Goal: Task Accomplishment & Management: Manage account settings

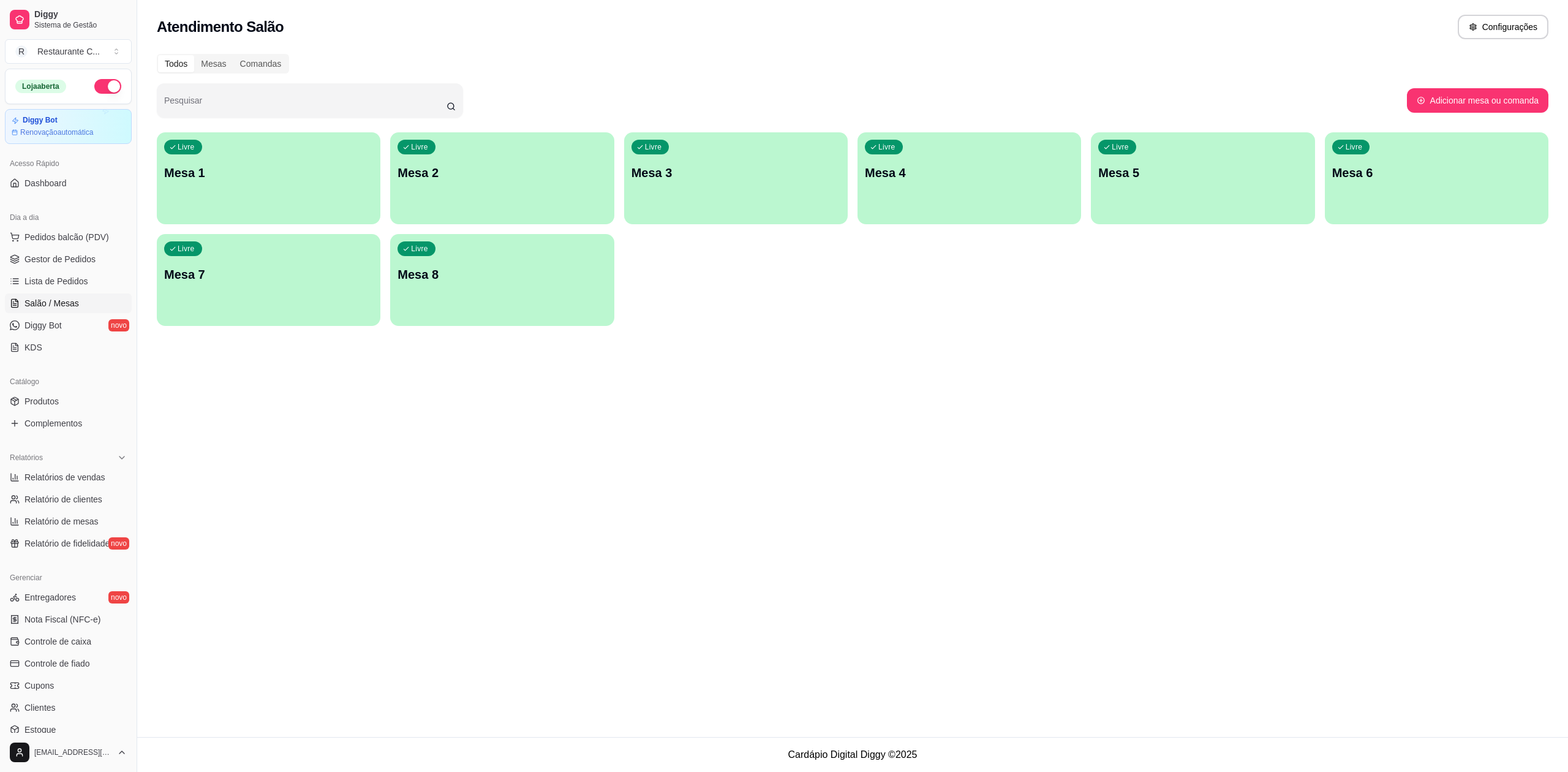
click at [297, 165] on p "Mesa 1" at bounding box center [269, 173] width 209 height 18
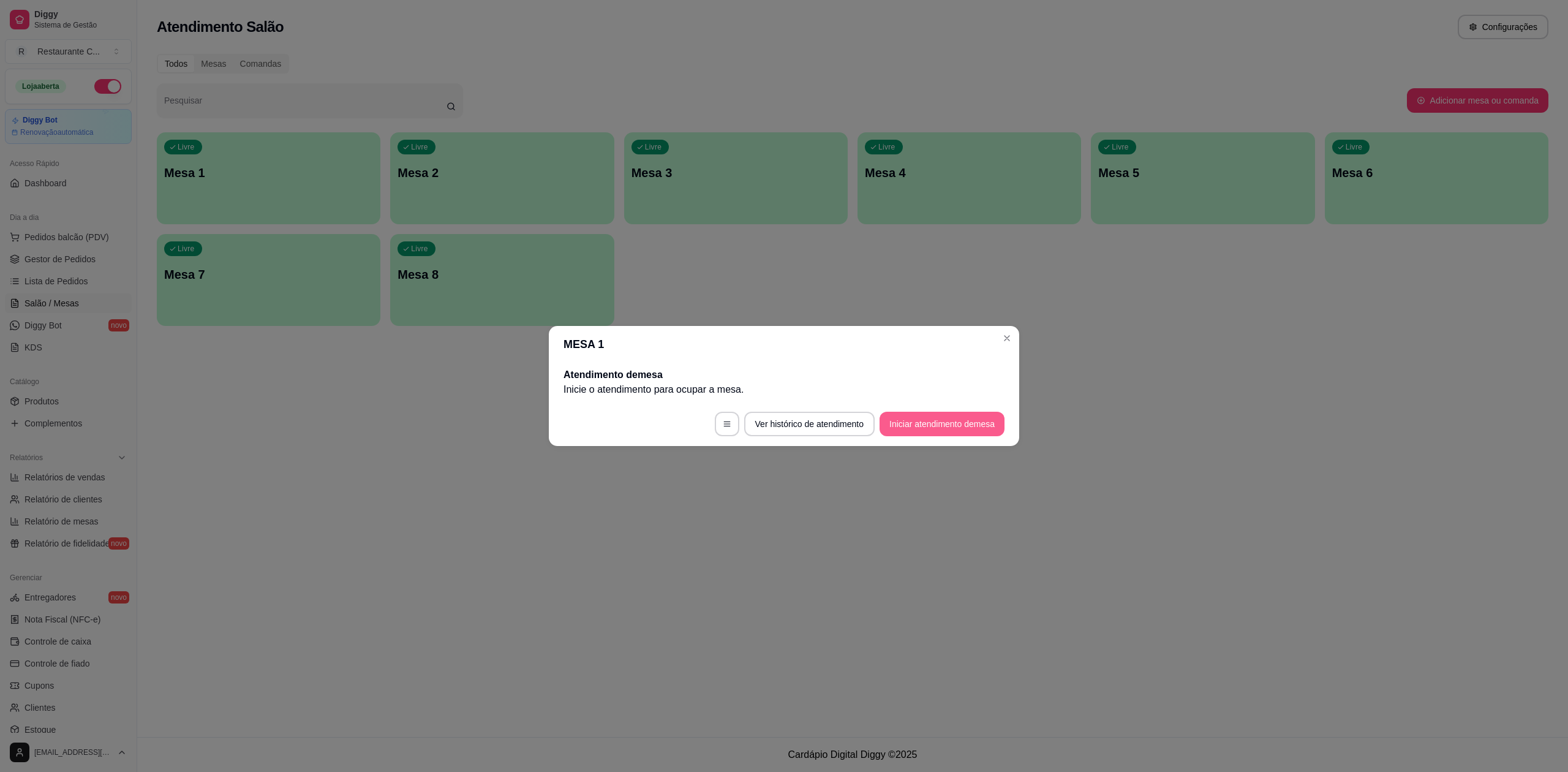
click at [926, 430] on button "Iniciar atendimento de mesa" at bounding box center [941, 424] width 125 height 25
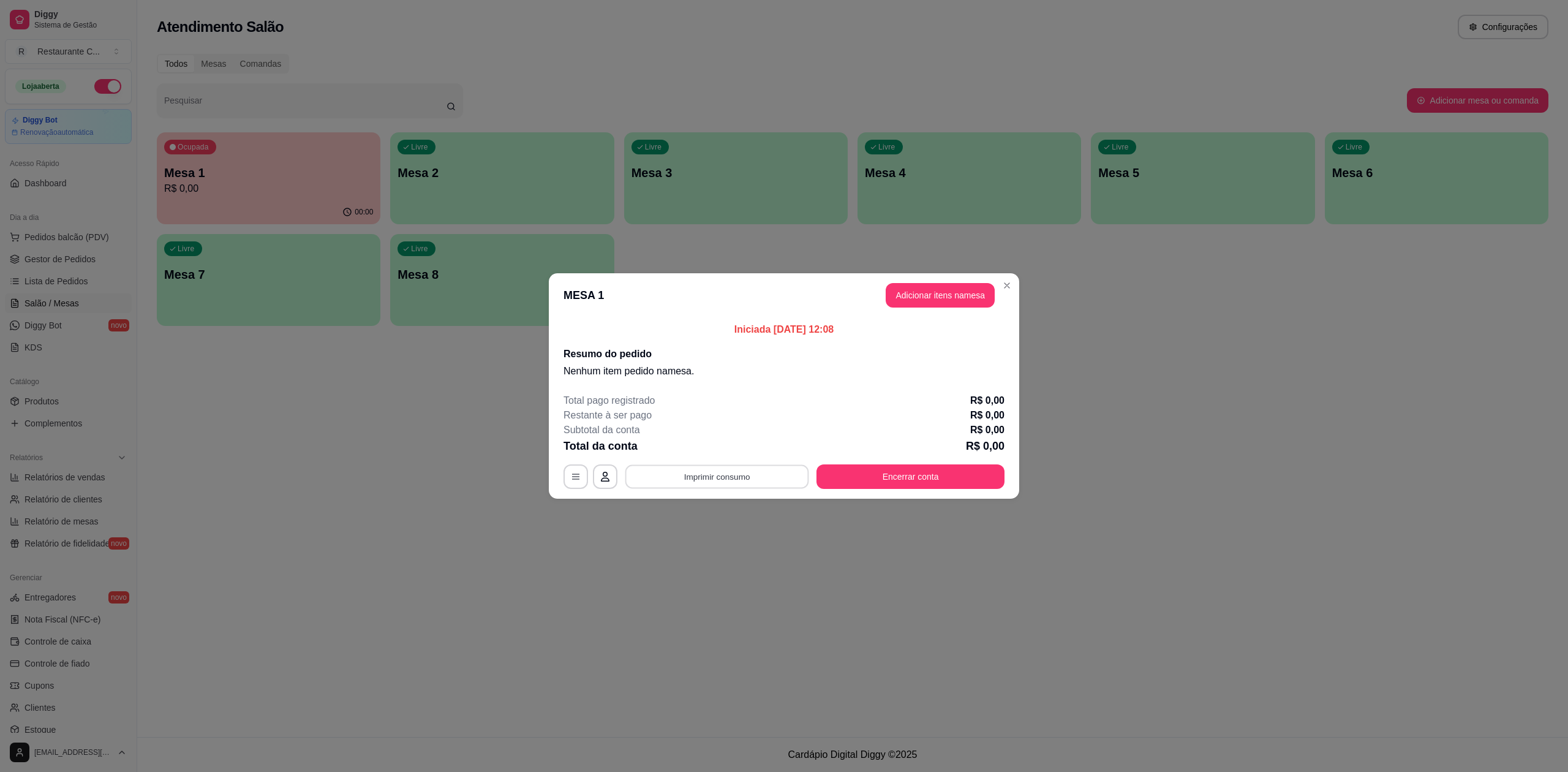
click at [704, 484] on button "Imprimir consumo" at bounding box center [717, 477] width 184 height 24
click at [842, 380] on div "Iniciada [DATE] 12:08 Resumo do pedido Nenhum item pedido na mesa ." at bounding box center [784, 351] width 471 height 66
click at [892, 296] on button "Adicionar itens na mesa" at bounding box center [940, 296] width 105 height 24
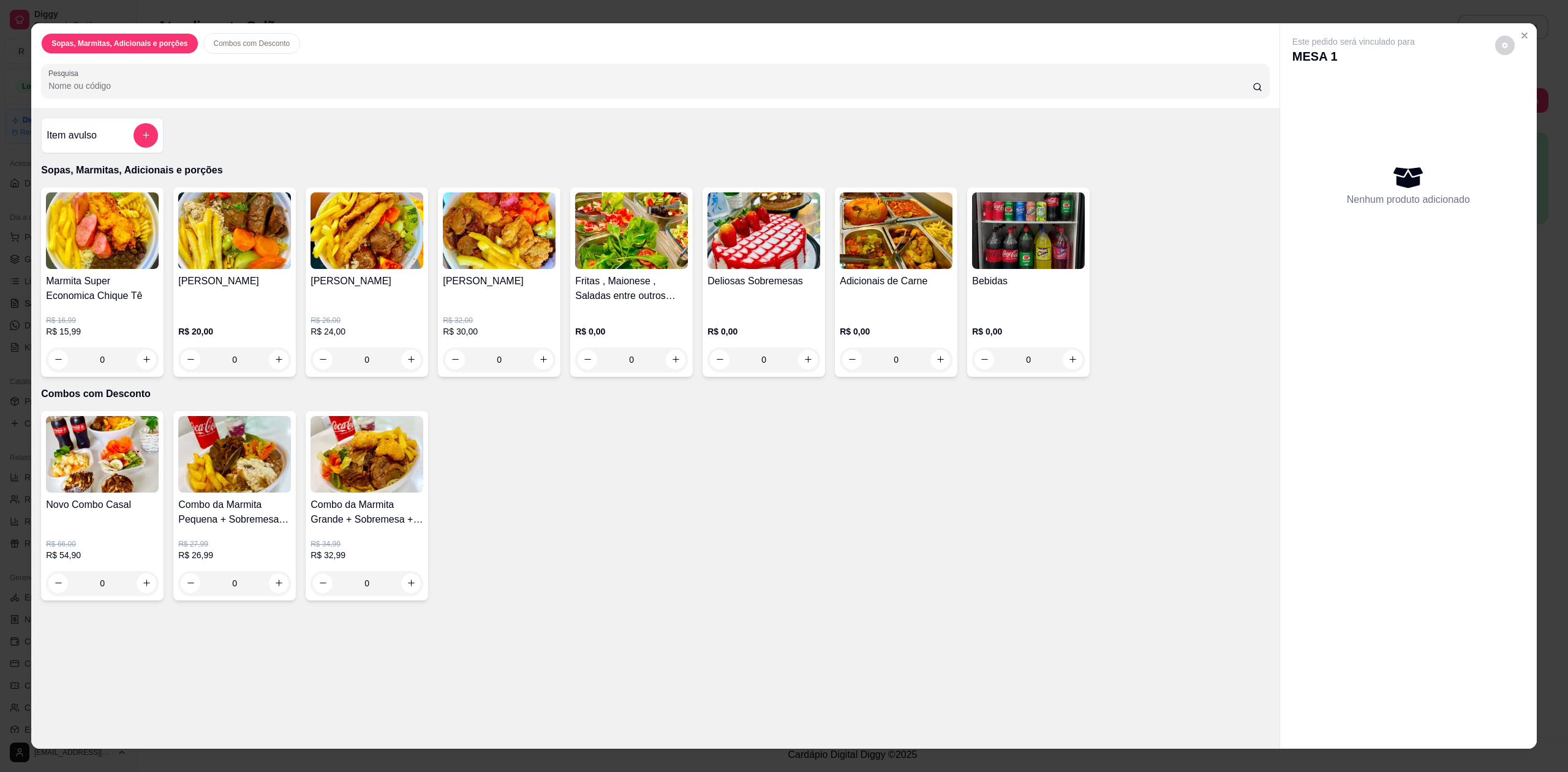
click at [86, 140] on h4 "Item avulso" at bounding box center [71, 136] width 50 height 15
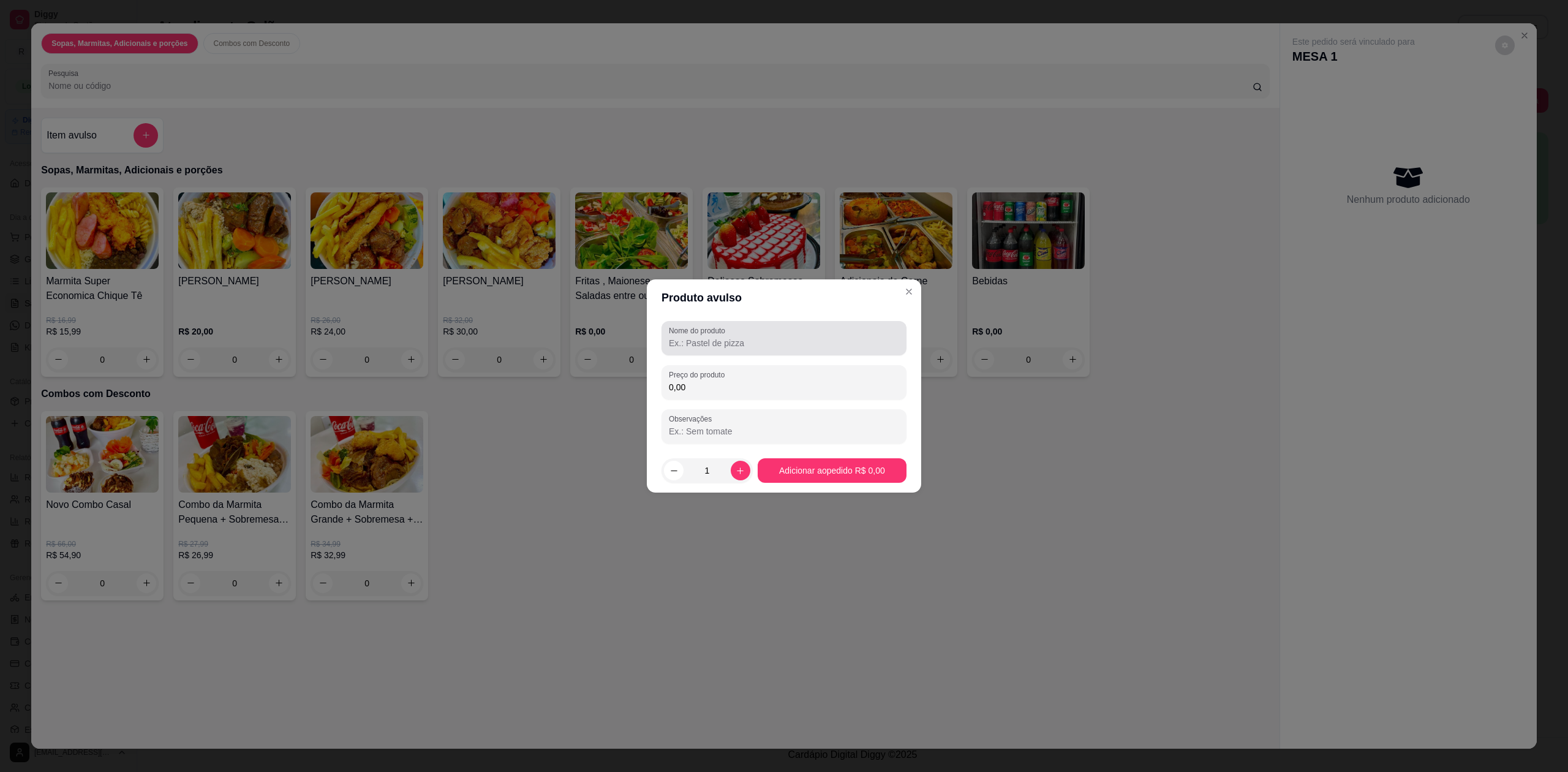
click at [778, 346] on input "Nome do produto" at bounding box center [784, 343] width 231 height 12
type input "almoço"
click at [772, 376] on div "0,00" at bounding box center [784, 382] width 231 height 25
type input "29,90"
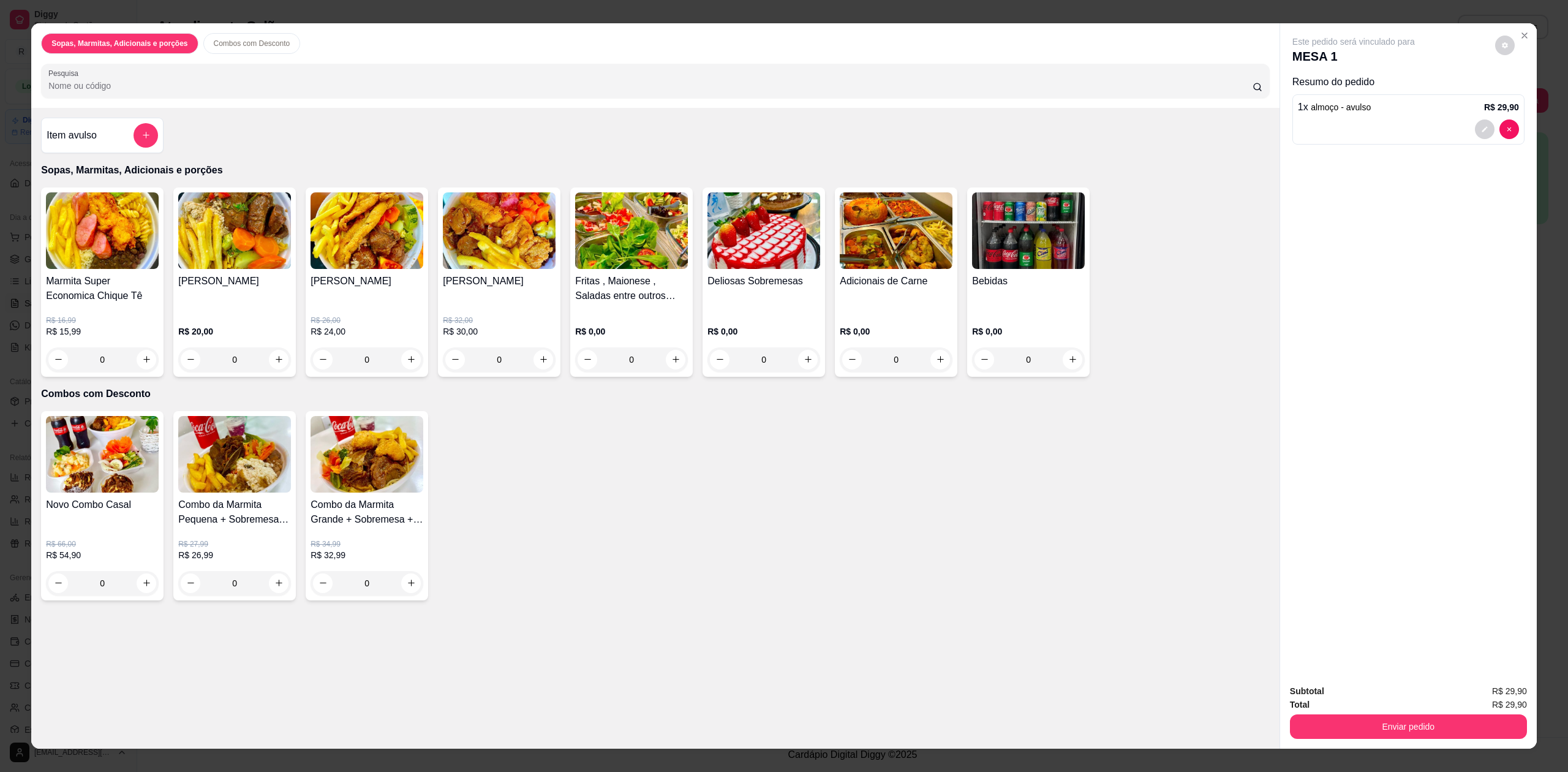
click at [1019, 310] on div "Bebidas" at bounding box center [1028, 294] width 113 height 39
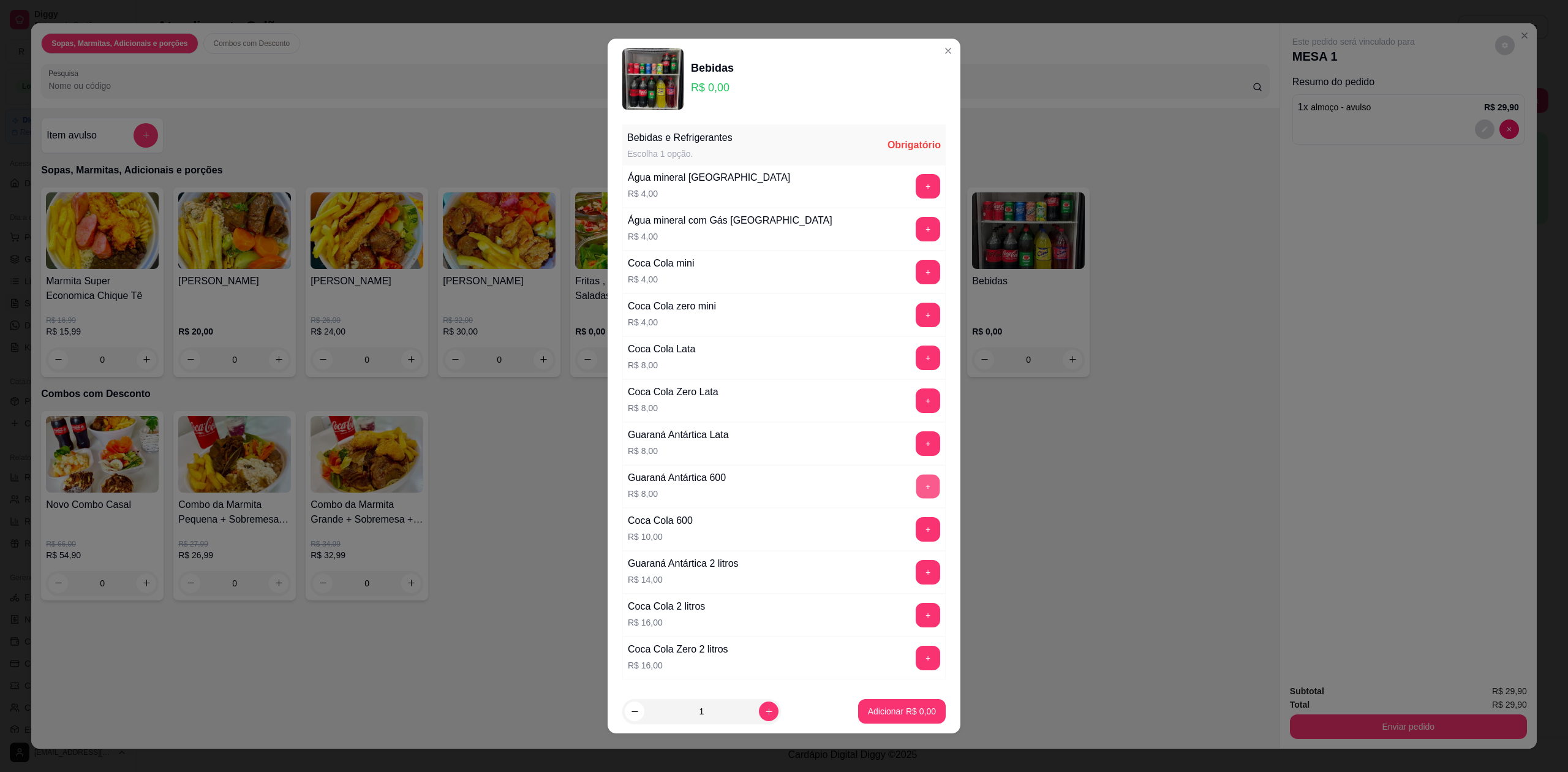
click at [916, 494] on button "+" at bounding box center [928, 487] width 24 height 24
click at [892, 717] on p "Adicionar R$ 8,00" at bounding box center [902, 711] width 66 height 12
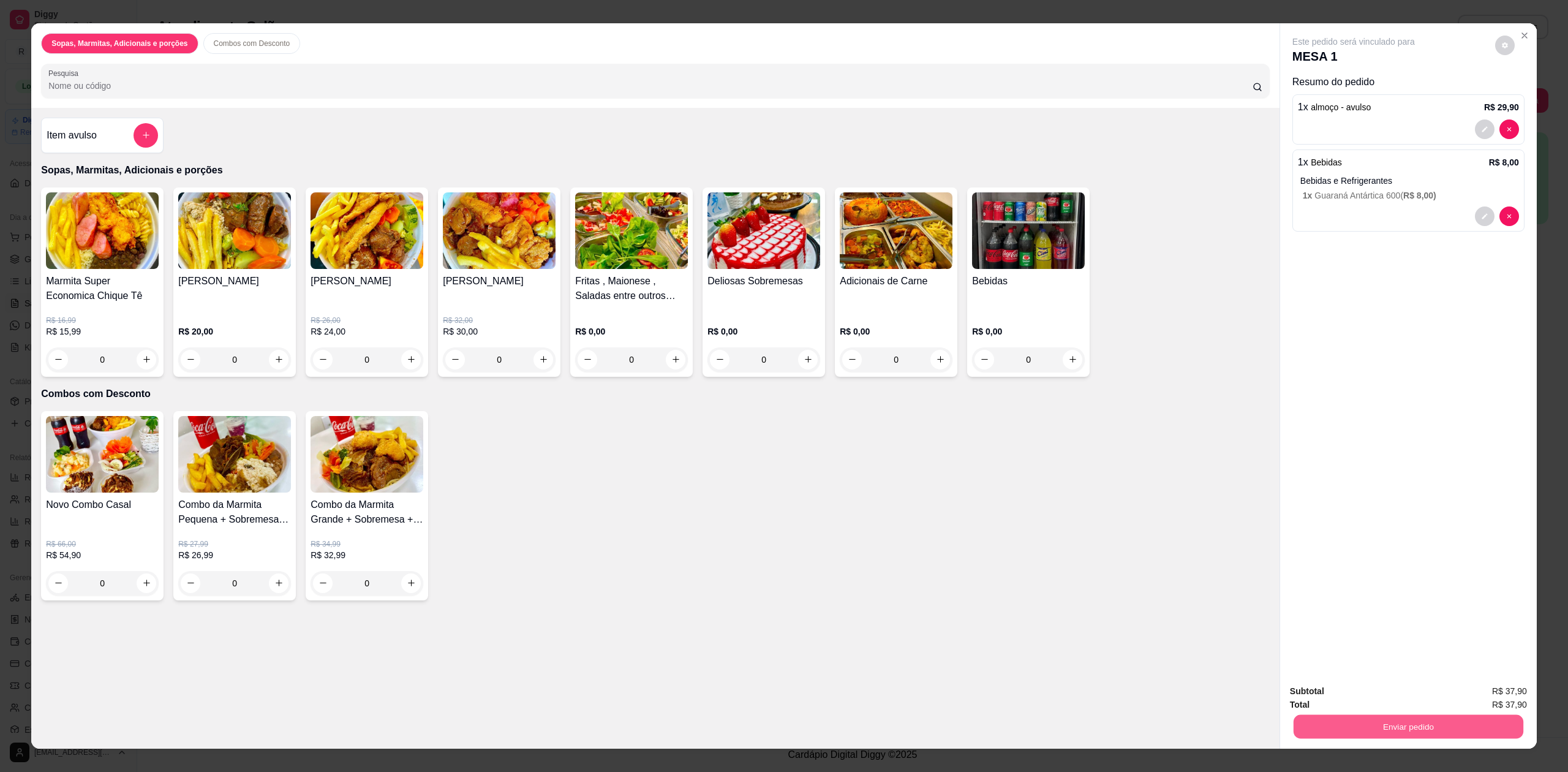
click at [1395, 734] on button "Enviar pedido" at bounding box center [1408, 727] width 230 height 24
click at [1473, 702] on button "Sim, quero registrar" at bounding box center [1482, 696] width 89 height 23
click at [1365, 733] on button "Enviar pedido" at bounding box center [1408, 727] width 237 height 25
click at [1314, 701] on button "Não registrar e enviar pedido" at bounding box center [1367, 696] width 127 height 23
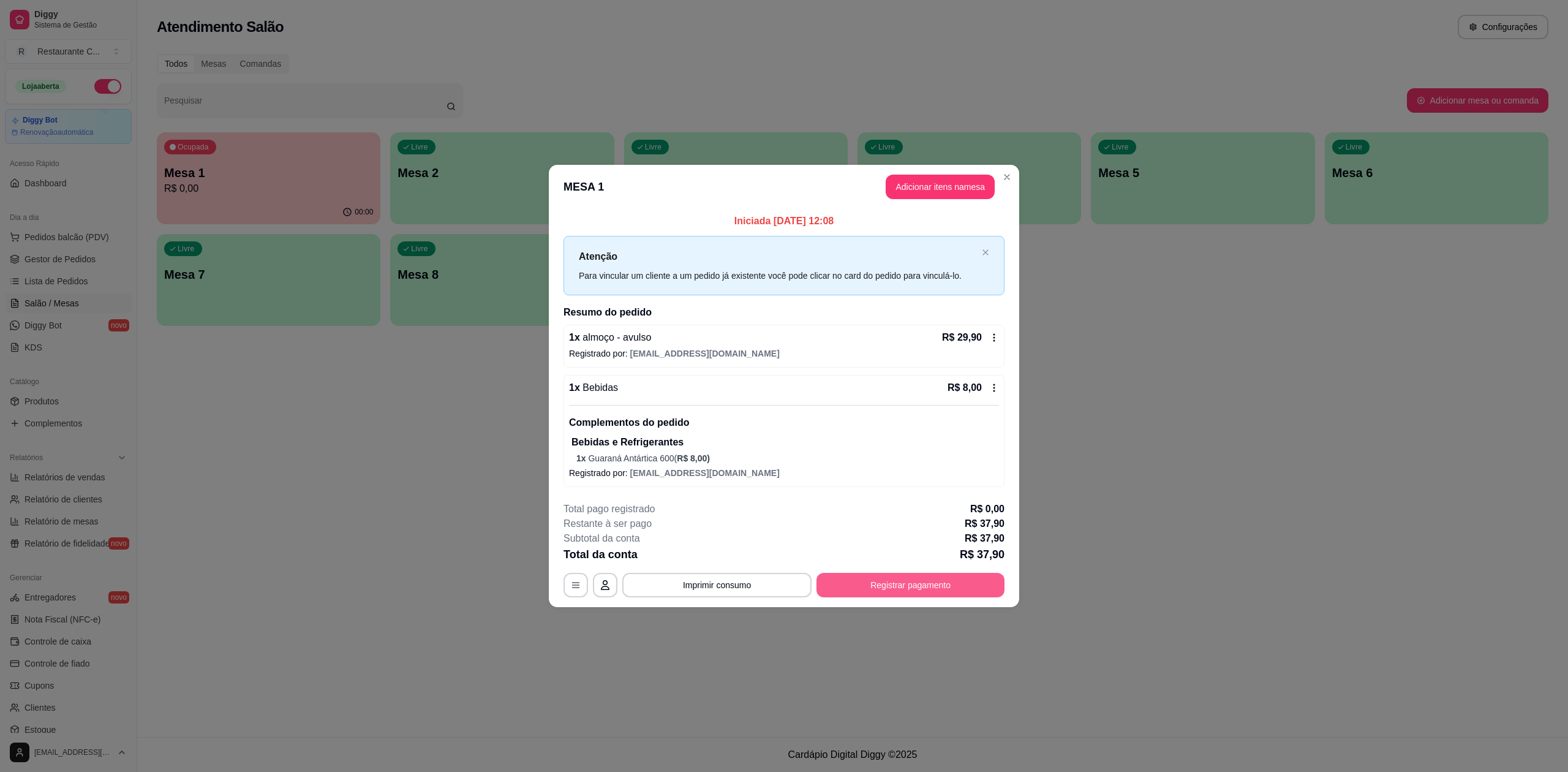
click at [895, 588] on button "Registrar pagamento" at bounding box center [911, 585] width 188 height 25
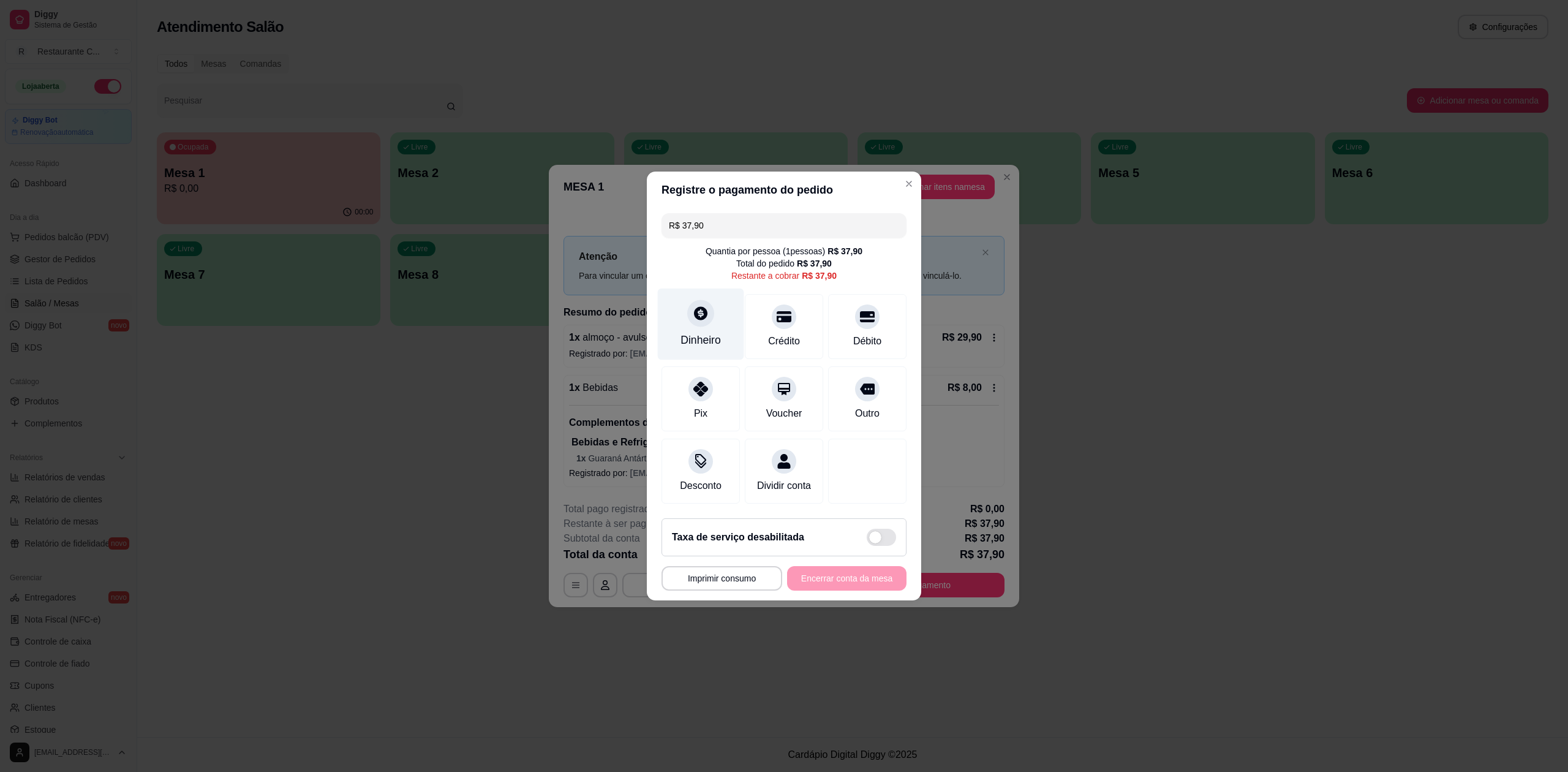
click at [707, 332] on div "Dinheiro" at bounding box center [700, 340] width 41 height 16
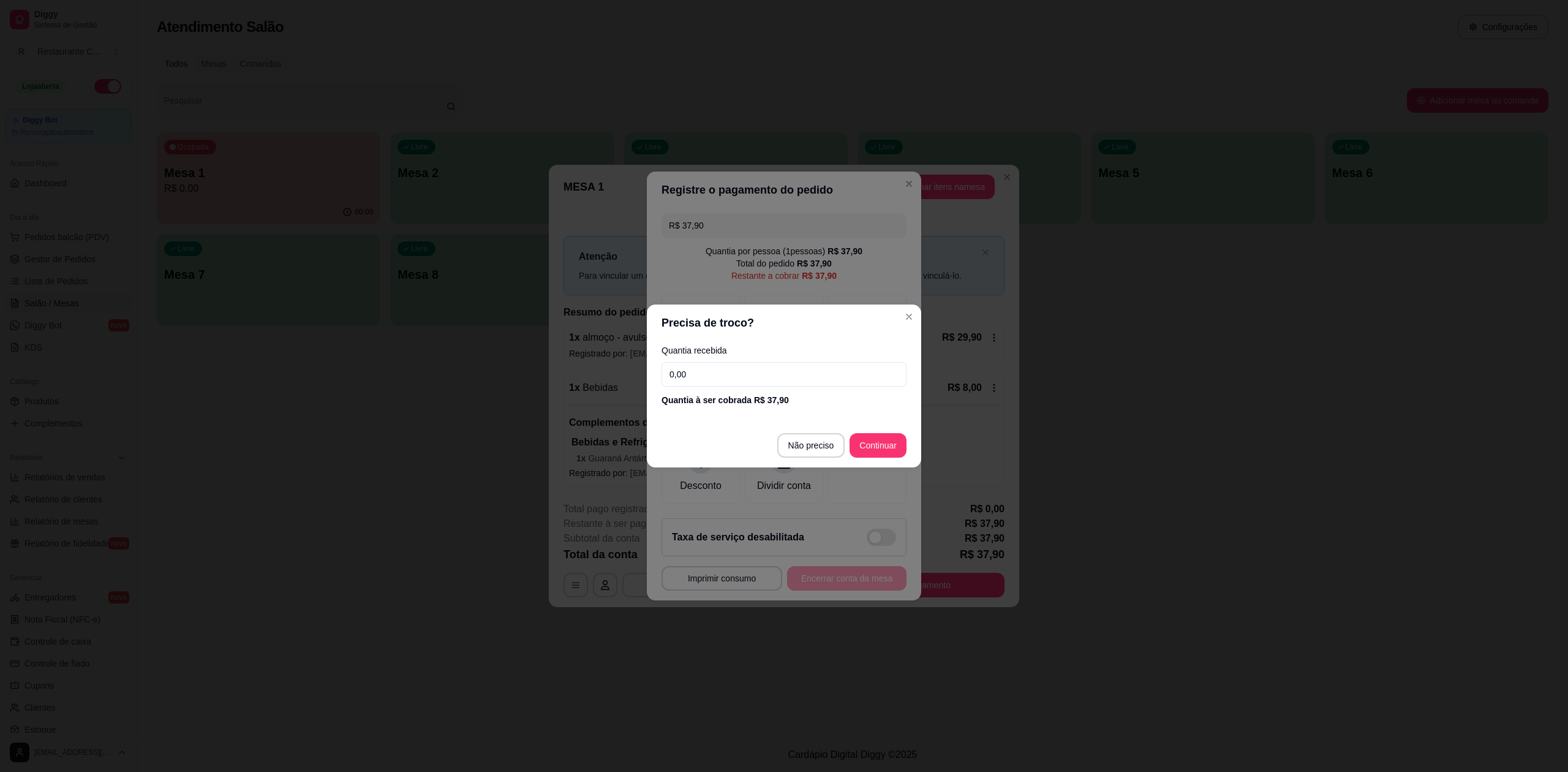
click at [795, 376] on input "0,00" at bounding box center [784, 374] width 245 height 25
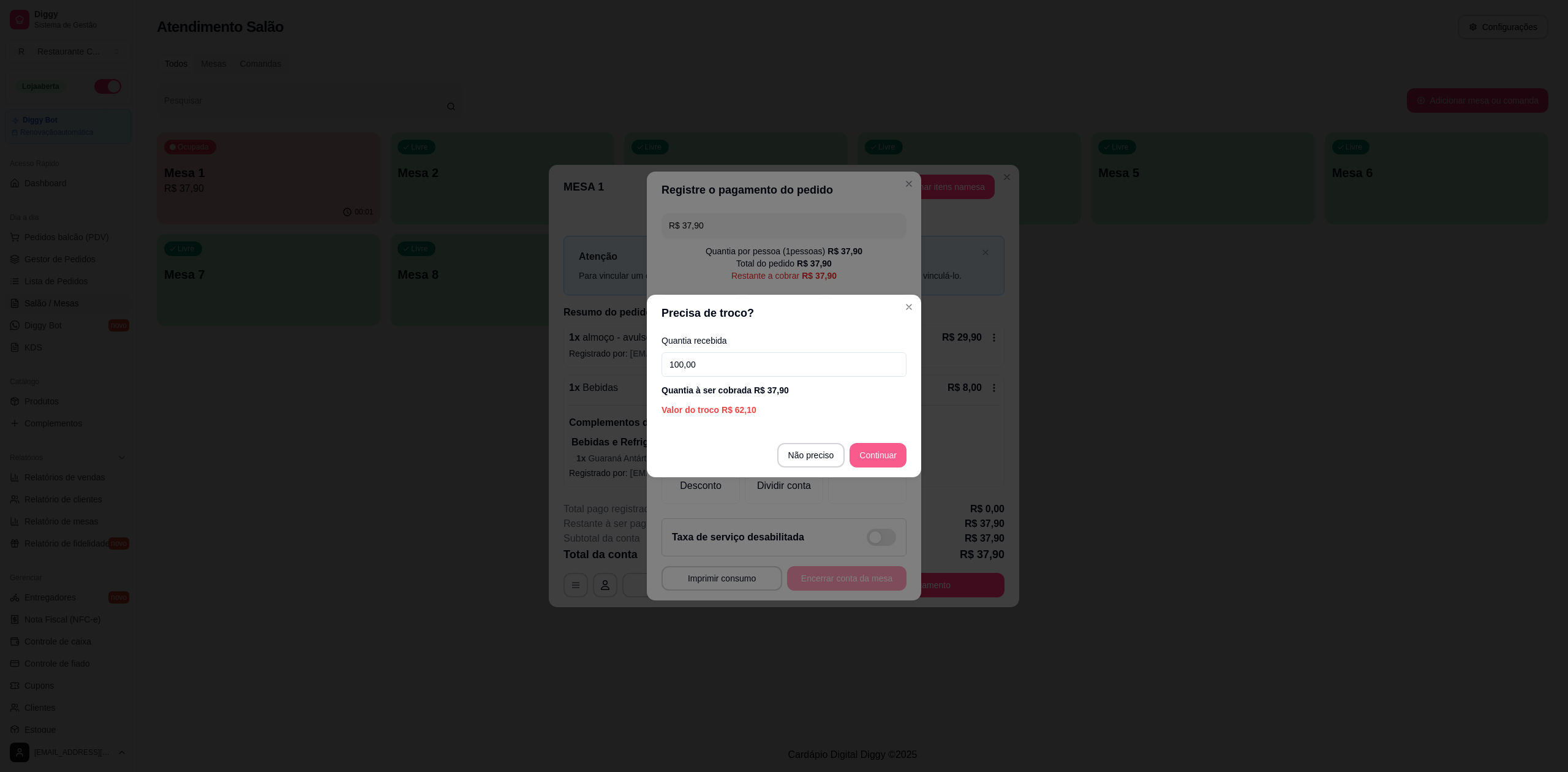
type input "100,00"
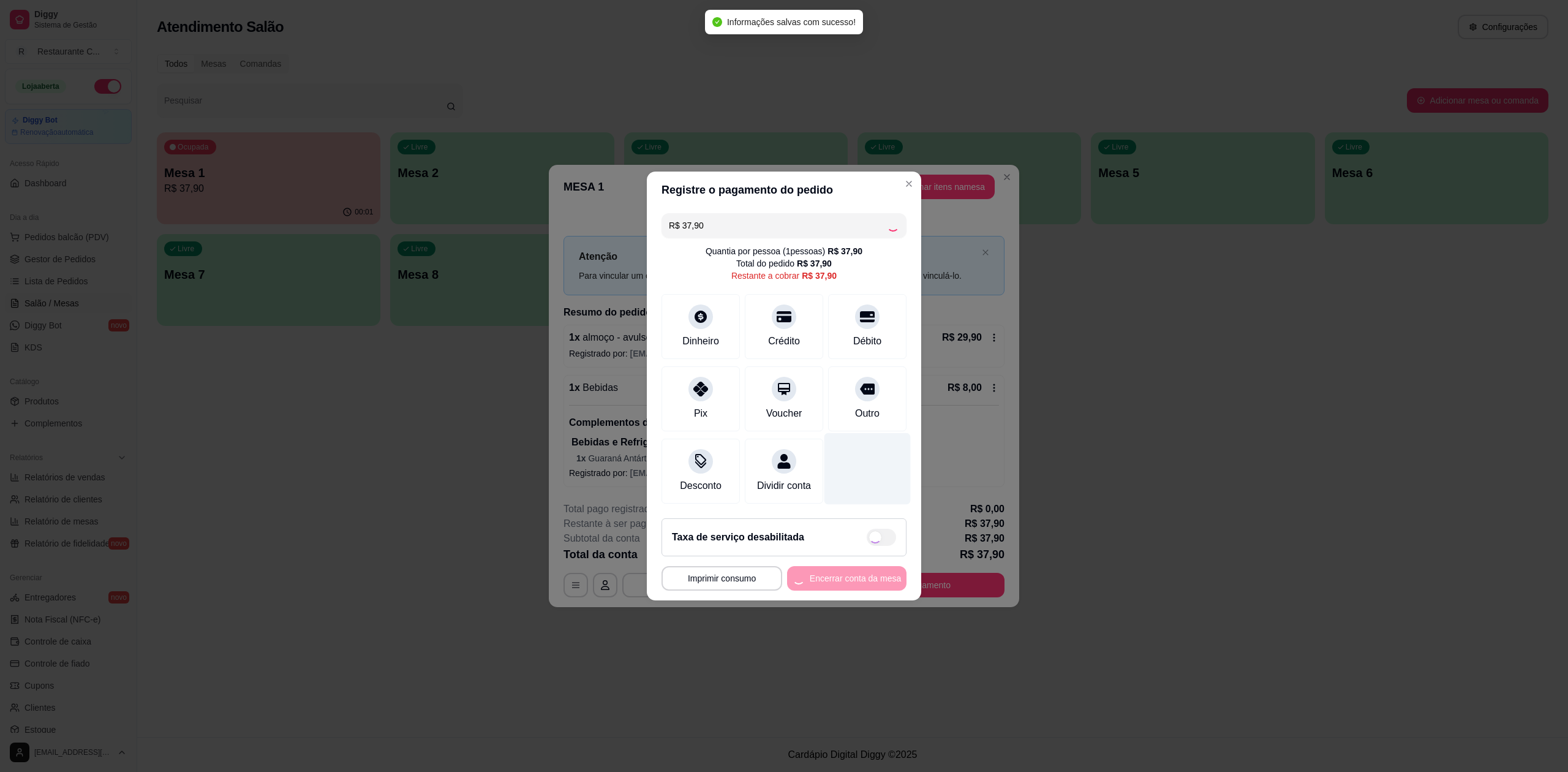
type input "R$ 0,00"
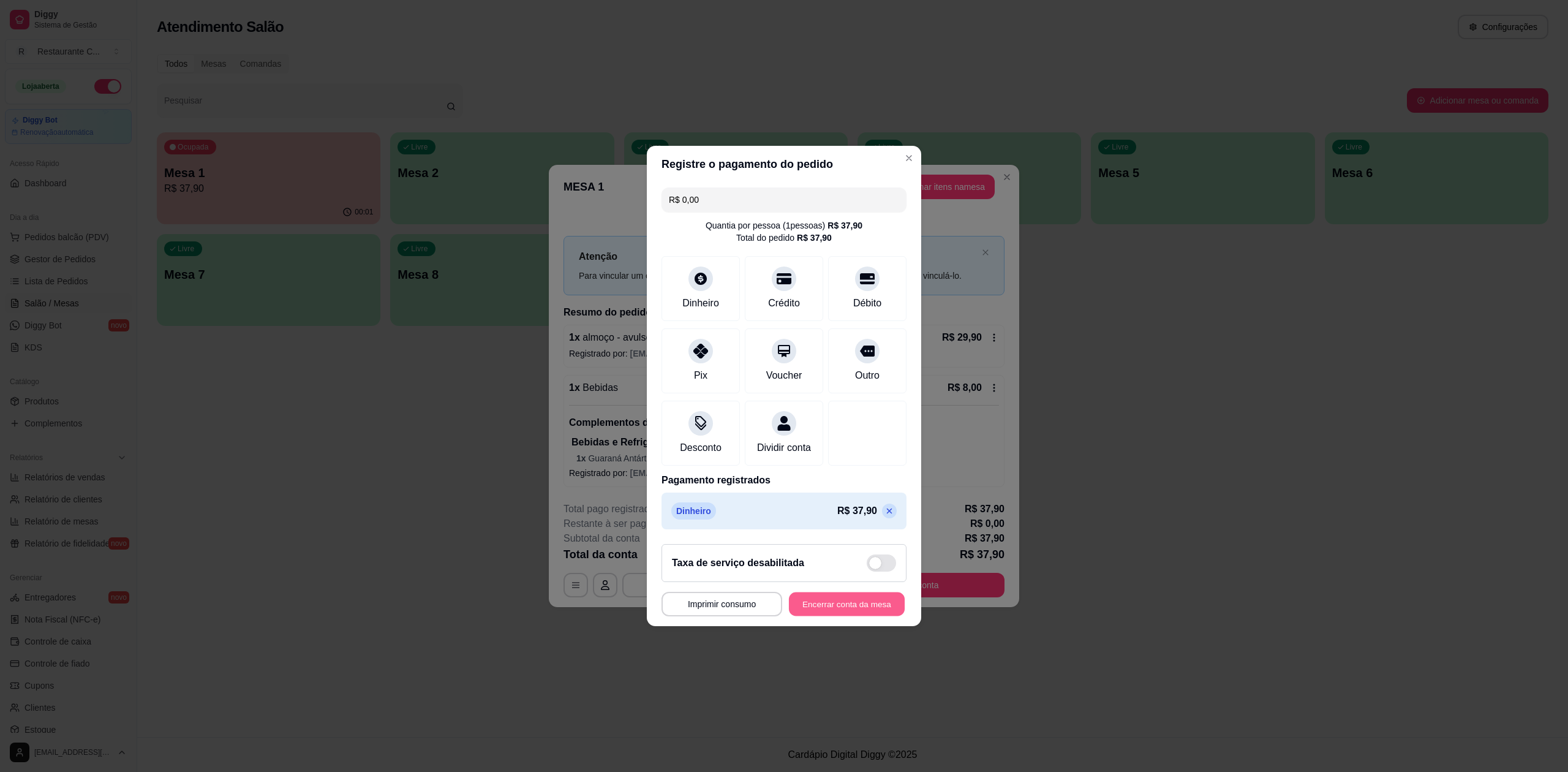
click at [821, 614] on button "Encerrar conta da mesa" at bounding box center [846, 605] width 115 height 24
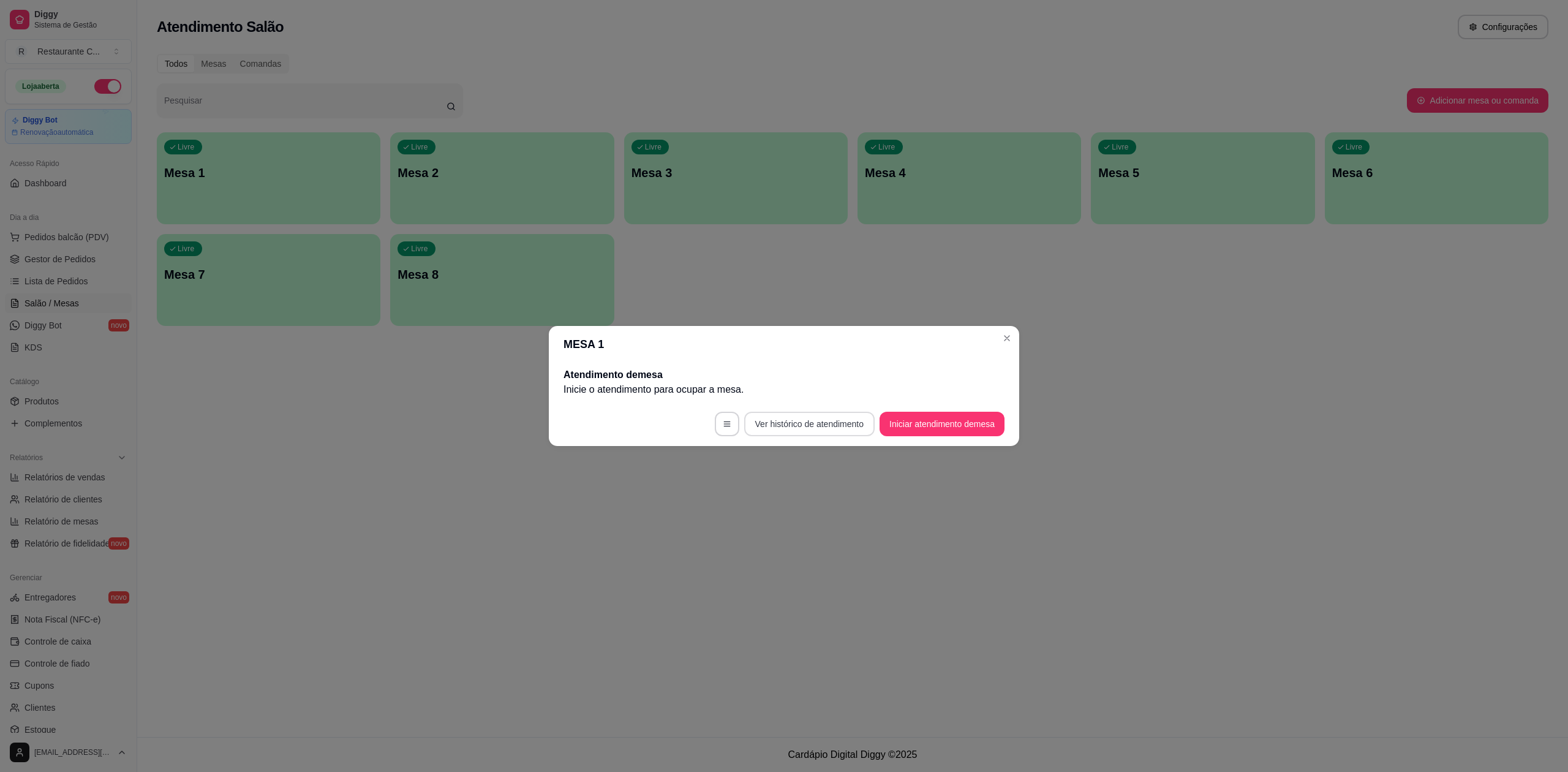
click at [835, 426] on button "Ver histórico de atendimento" at bounding box center [808, 424] width 130 height 25
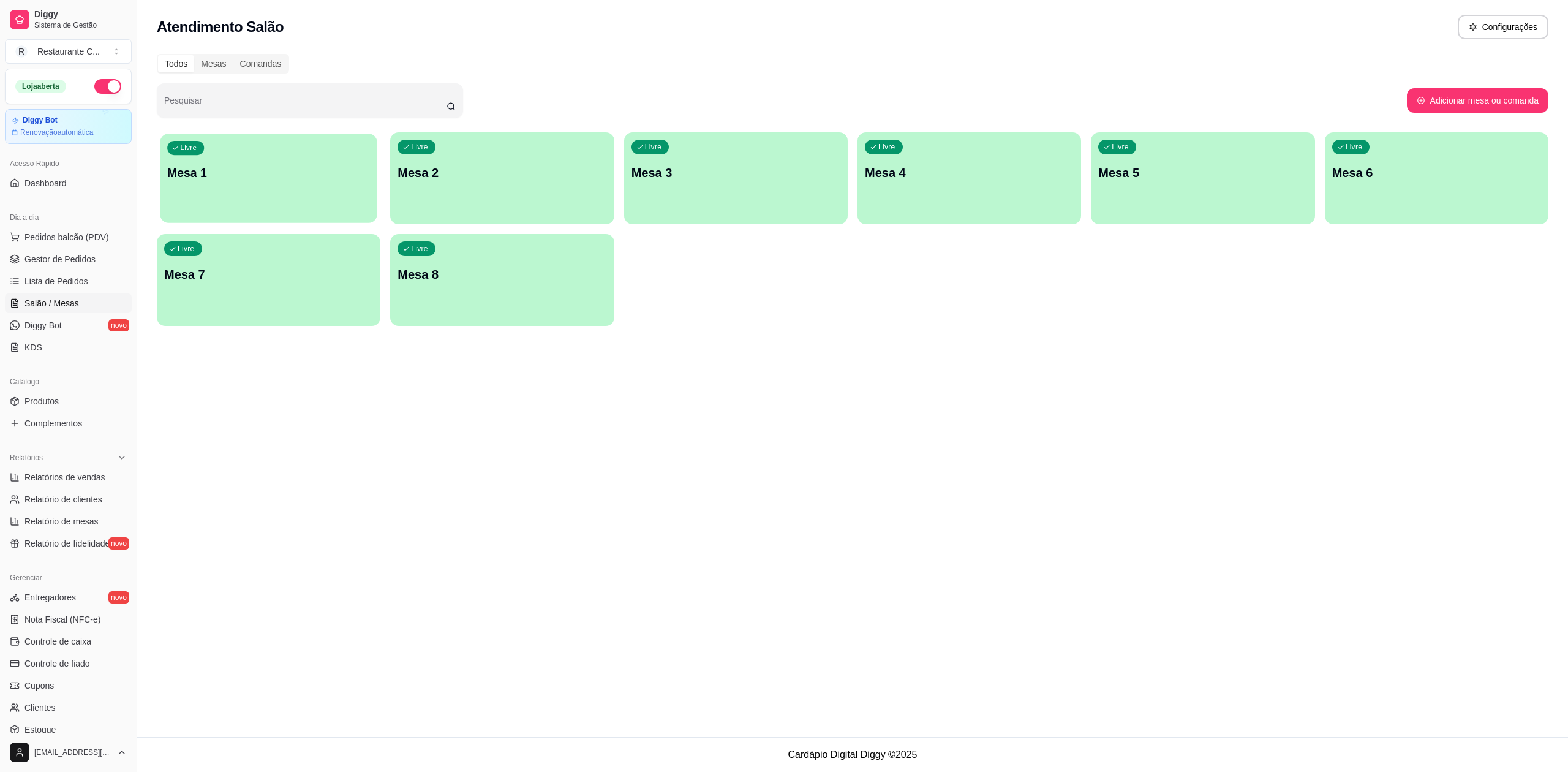
click at [275, 194] on div "Livre Mesa 1" at bounding box center [268, 171] width 217 height 75
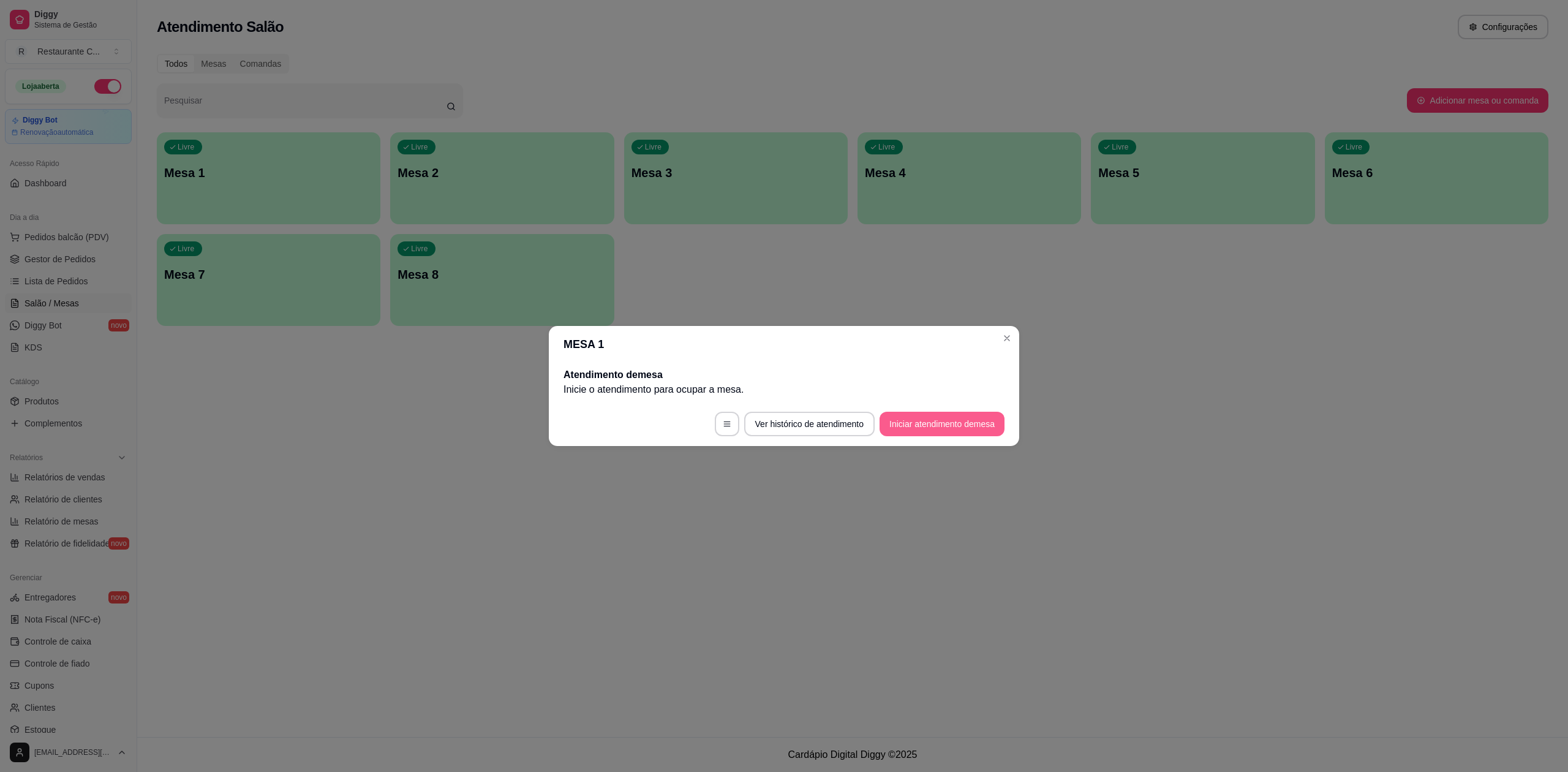
click at [947, 426] on button "Iniciar atendimento de mesa" at bounding box center [941, 424] width 125 height 25
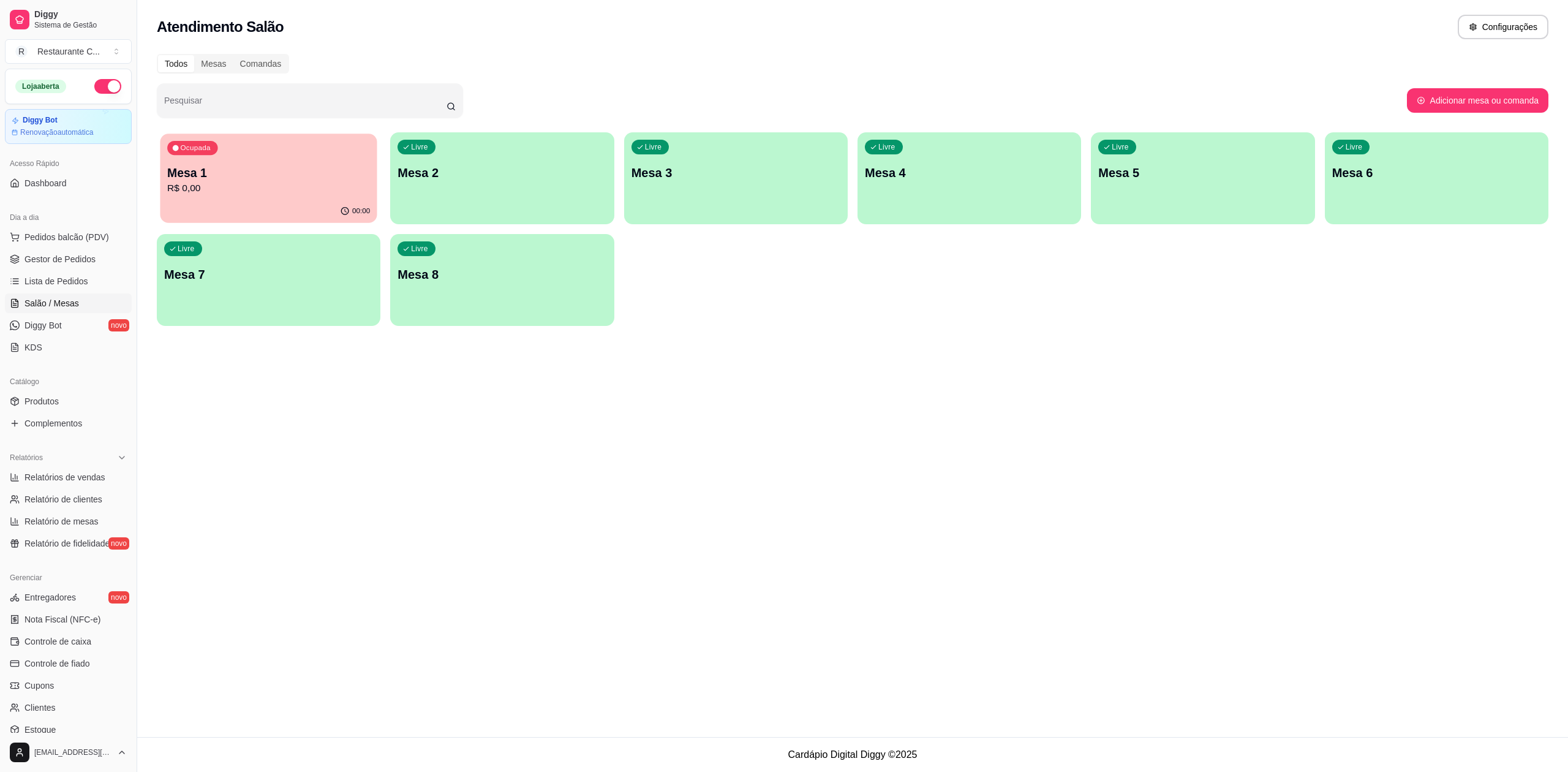
click at [303, 192] on p "R$ 0,00" at bounding box center [269, 187] width 203 height 14
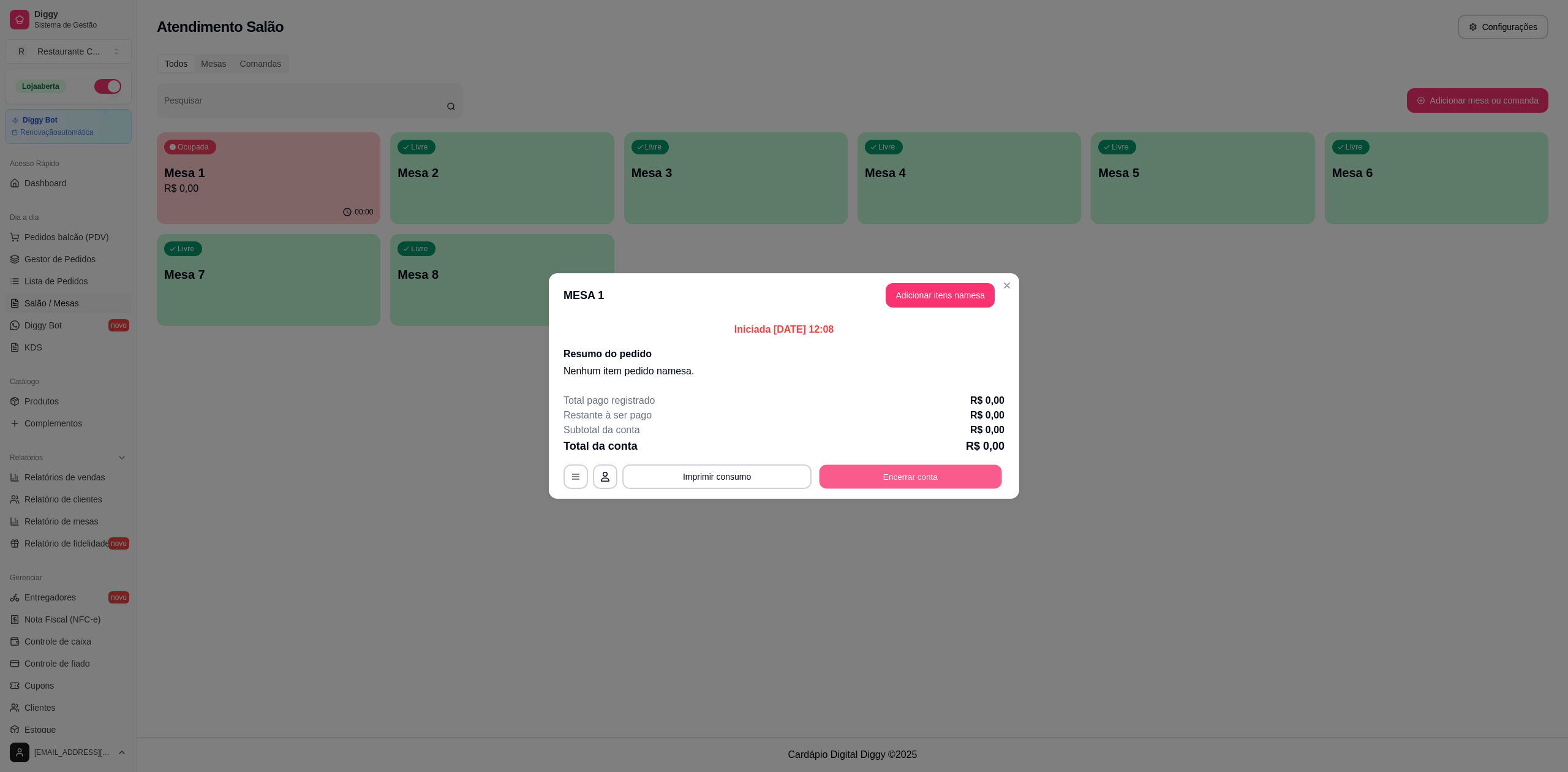
click at [959, 478] on button "Encerrar conta" at bounding box center [911, 477] width 183 height 24
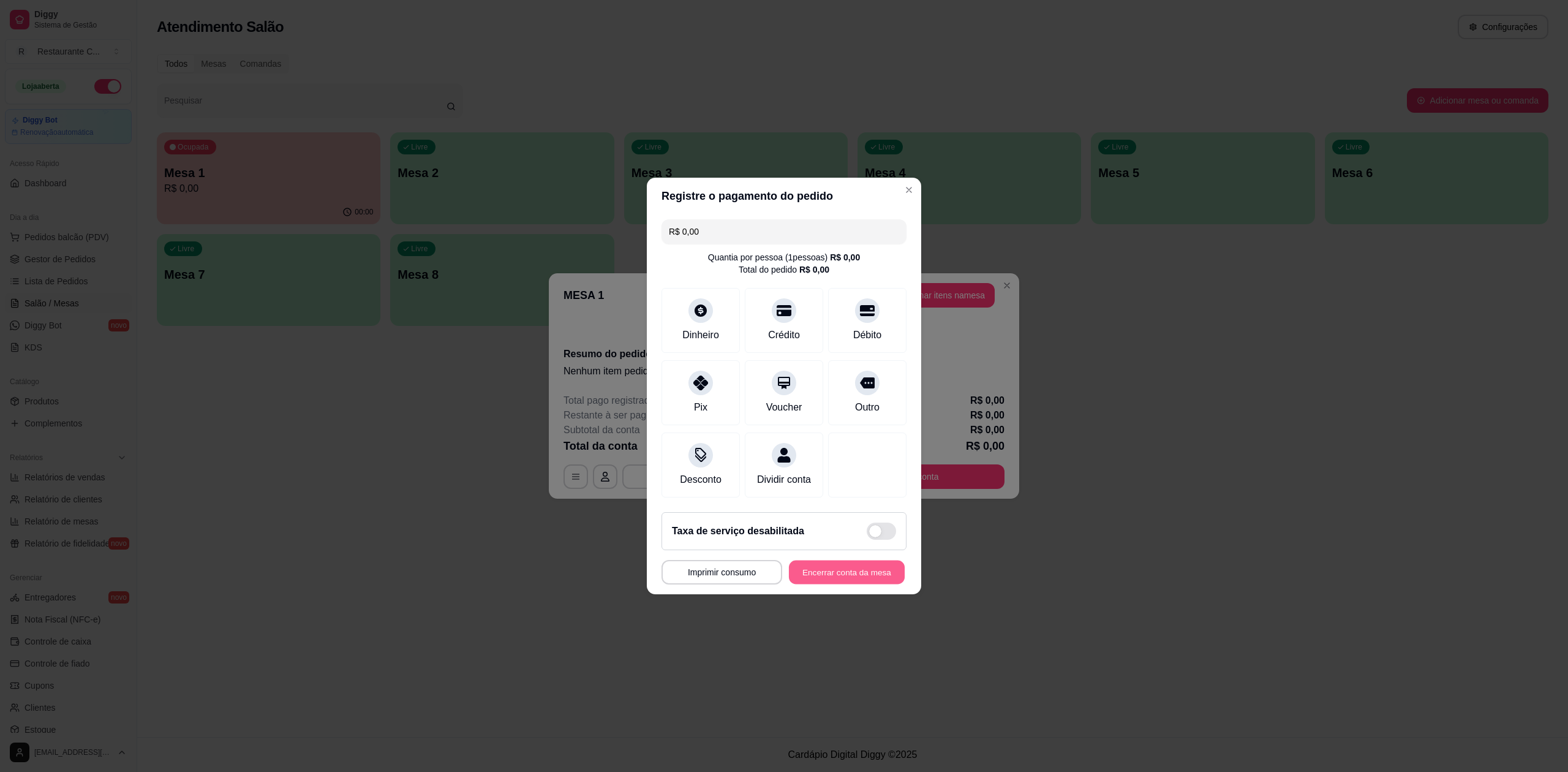
click at [808, 584] on button "Encerrar conta da mesa" at bounding box center [846, 573] width 115 height 24
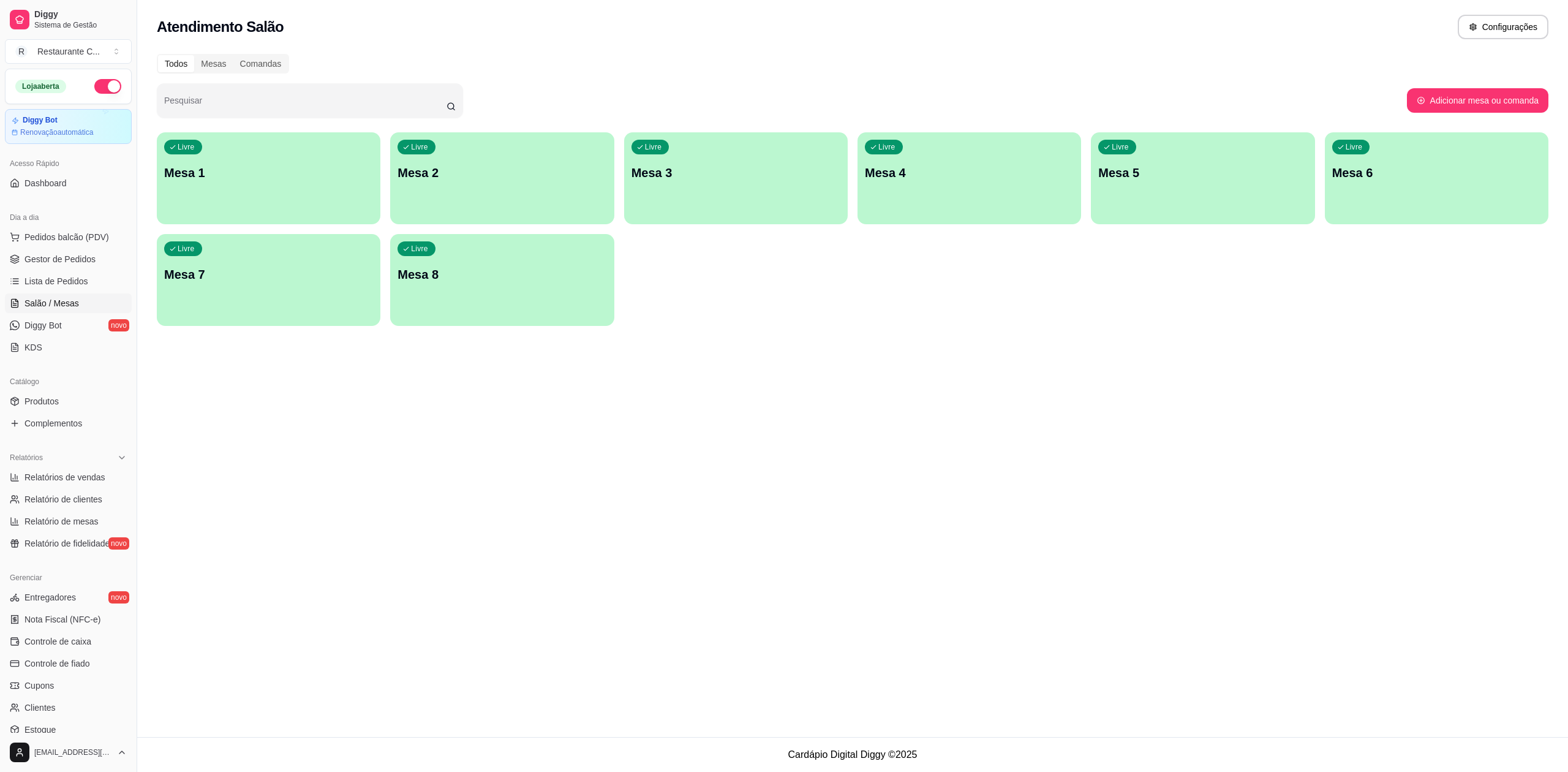
click at [250, 30] on h2 "Atendimento Salão" at bounding box center [220, 27] width 126 height 19
click at [96, 232] on span "Pedidos balcão (PDV)" at bounding box center [67, 236] width 85 height 12
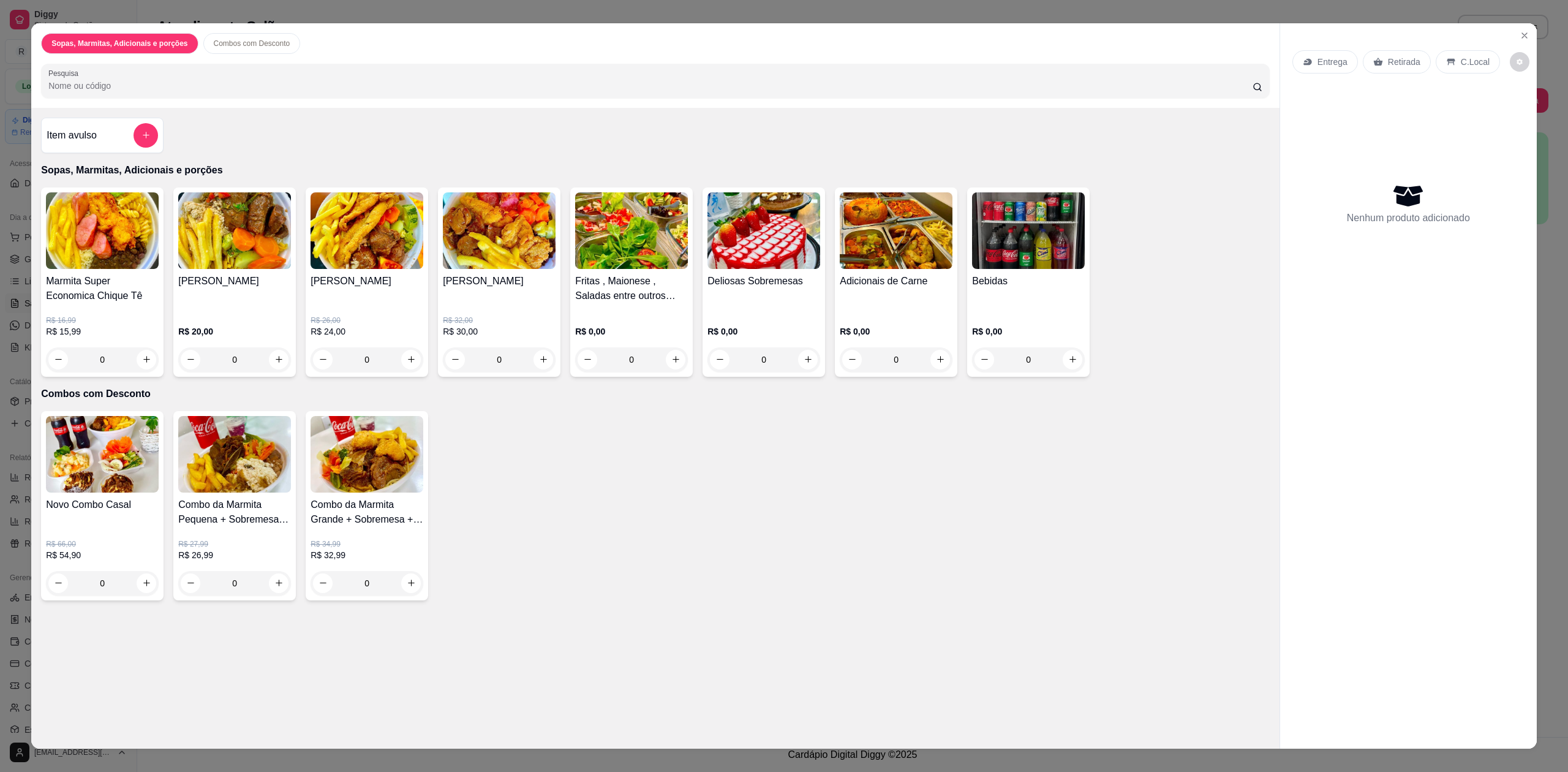
click at [1461, 61] on p "C.Local" at bounding box center [1475, 61] width 29 height 12
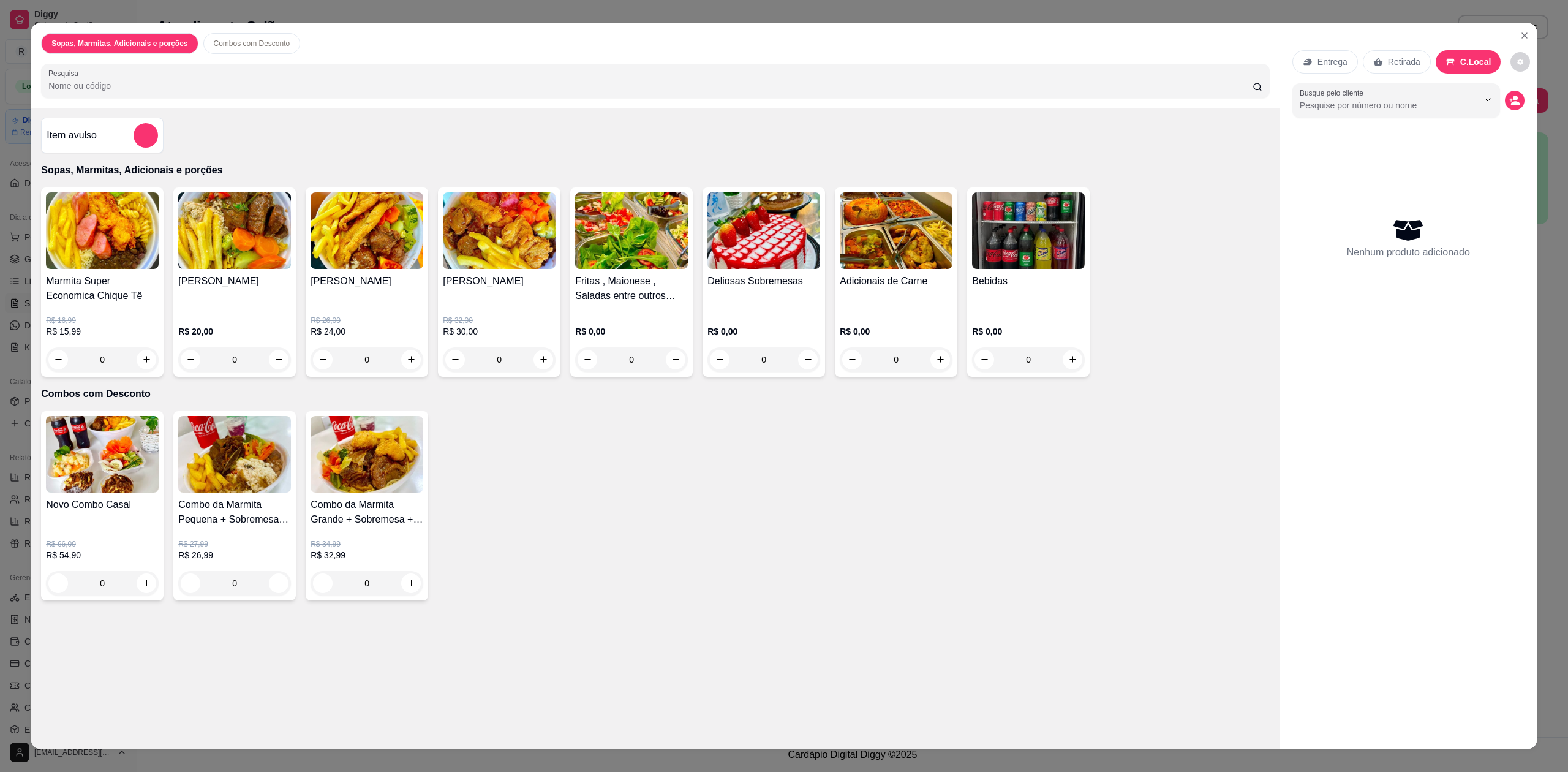
click at [97, 130] on div "Item avulso" at bounding box center [102, 135] width 112 height 25
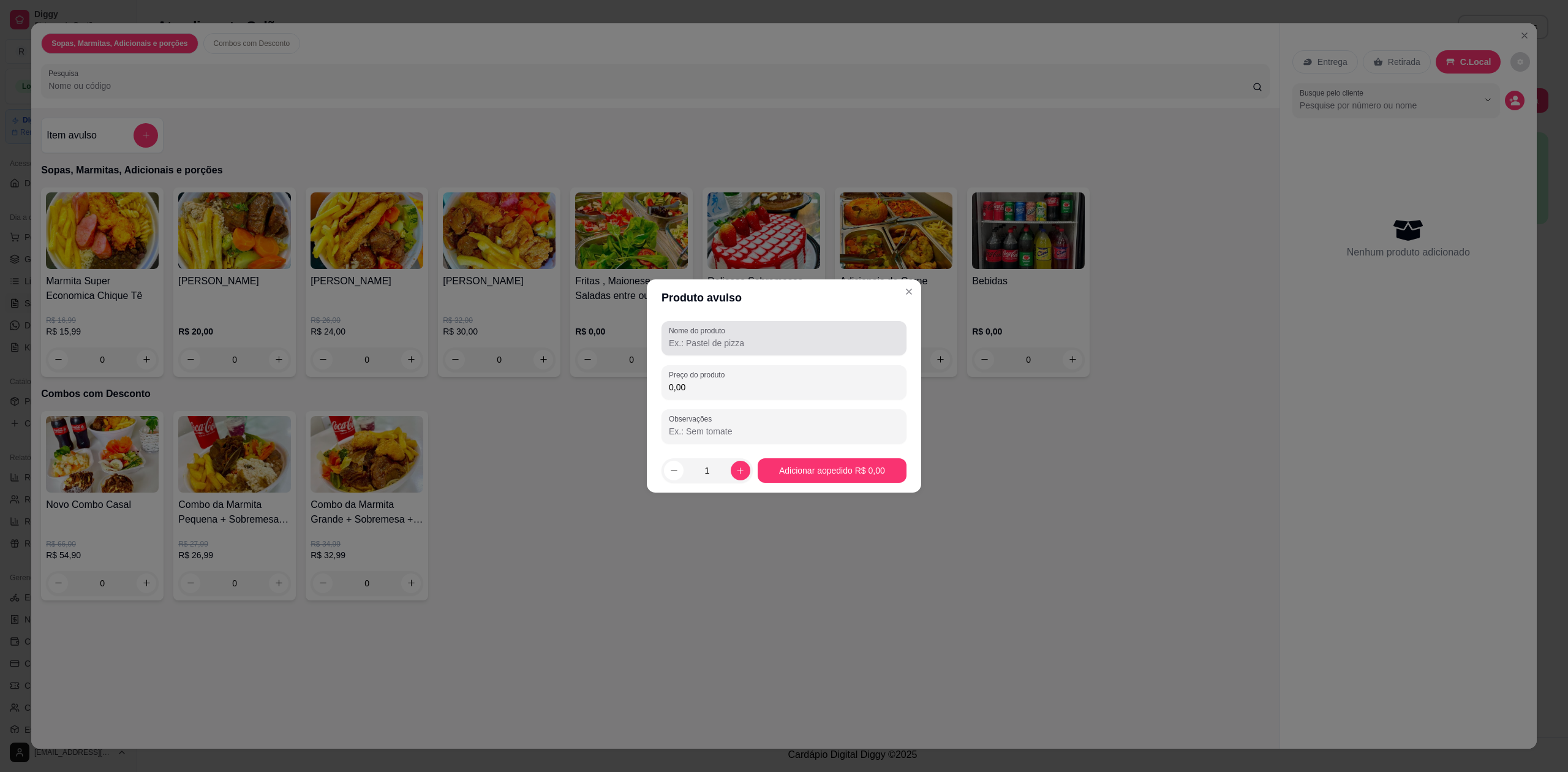
click at [740, 339] on input "Nome do produto" at bounding box center [784, 343] width 231 height 12
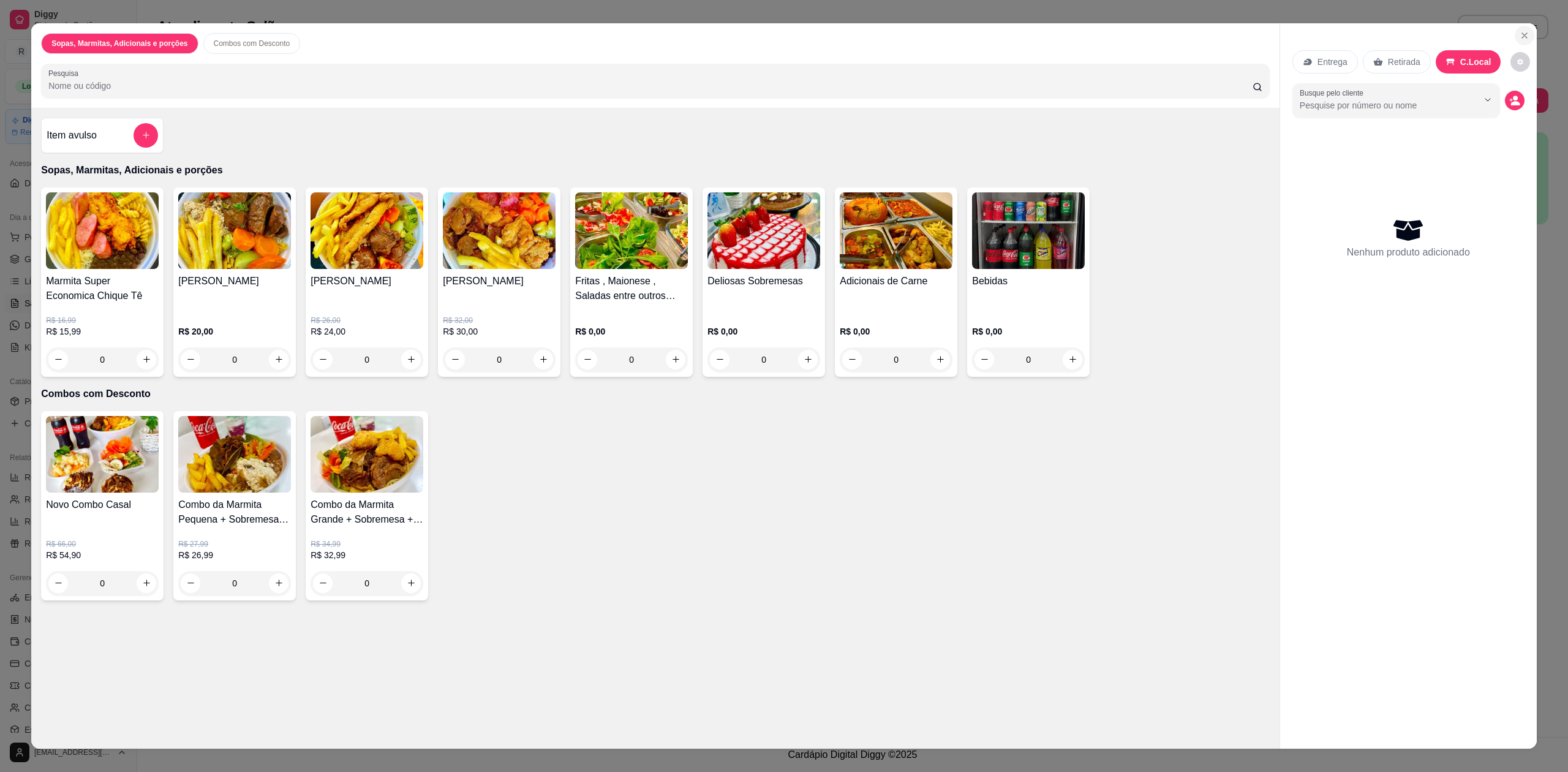
click at [1520, 32] on icon "Close" at bounding box center [1525, 35] width 10 height 10
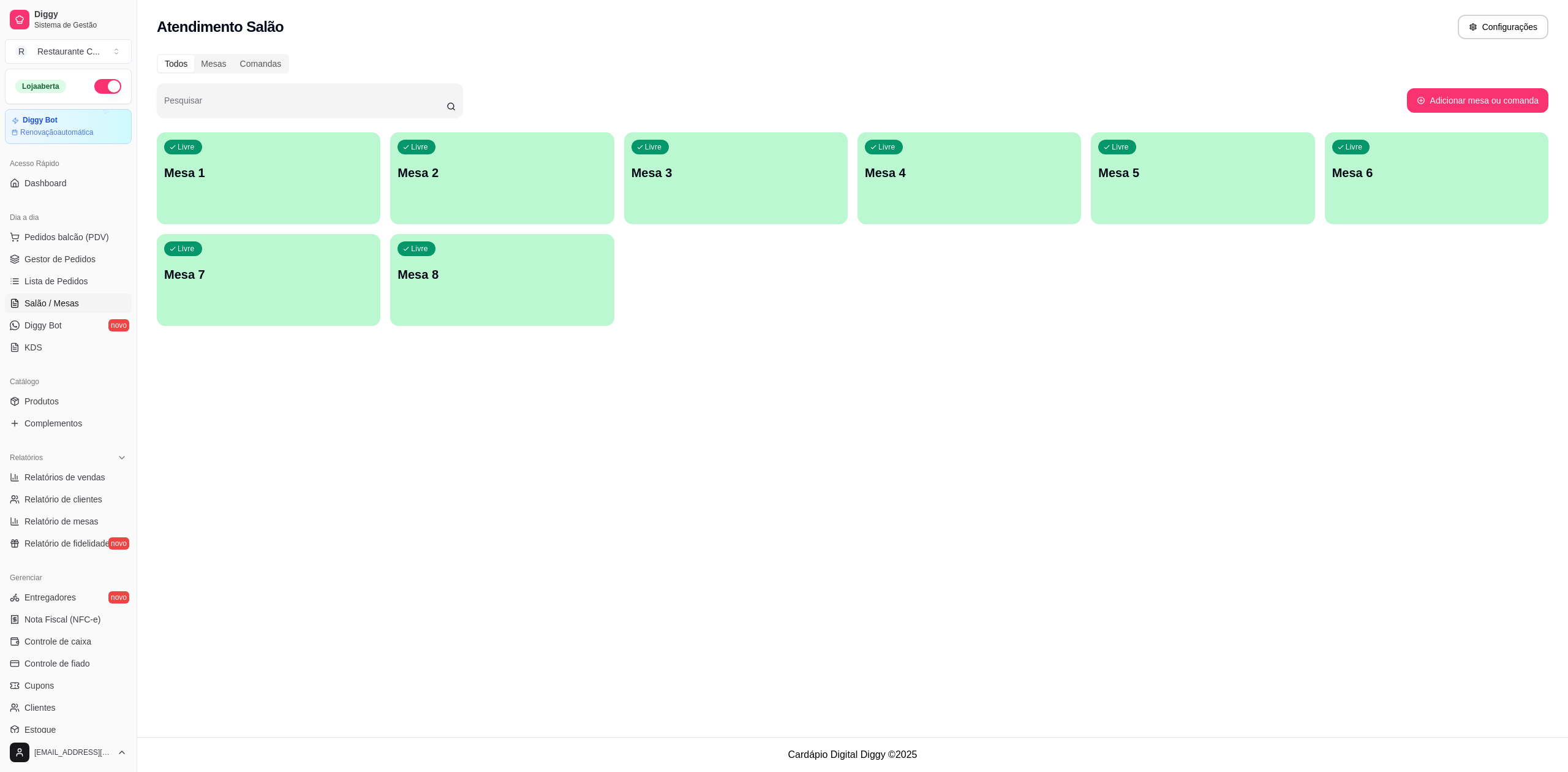
click at [775, 388] on div "Atendimento Salão Configurações Todos Mesas Comandas Pesquisar Adicionar mesa o…" at bounding box center [853, 368] width 1430 height 737
click at [970, 474] on div "Atendimento Salão Configurações Todos Mesas Comandas Pesquisar Adicionar mesa o…" at bounding box center [853, 368] width 1430 height 737
click at [72, 255] on span "Gestor de Pedidos" at bounding box center [60, 259] width 71 height 12
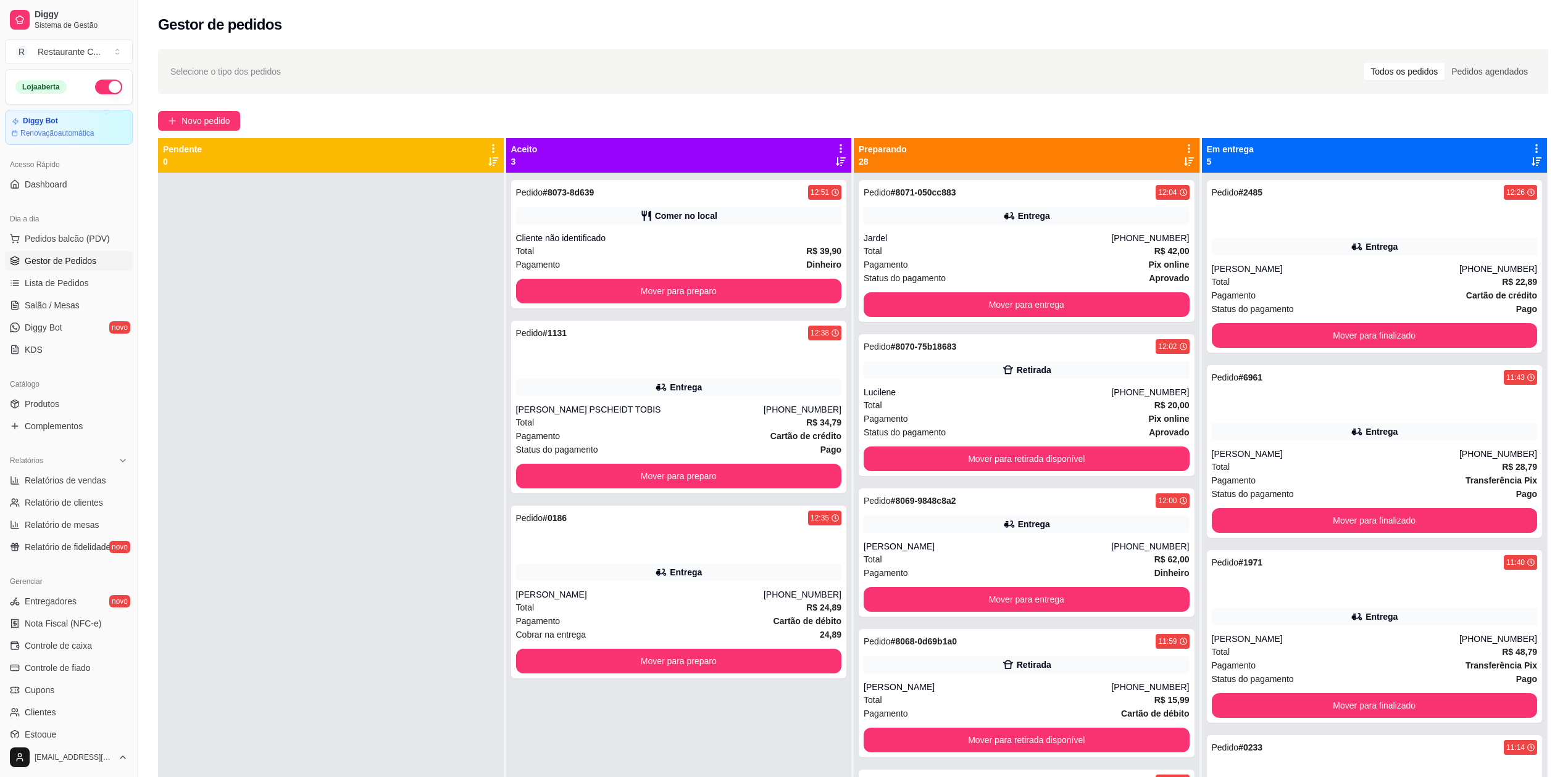
click at [835, 144] on icon at bounding box center [841, 149] width 11 height 11
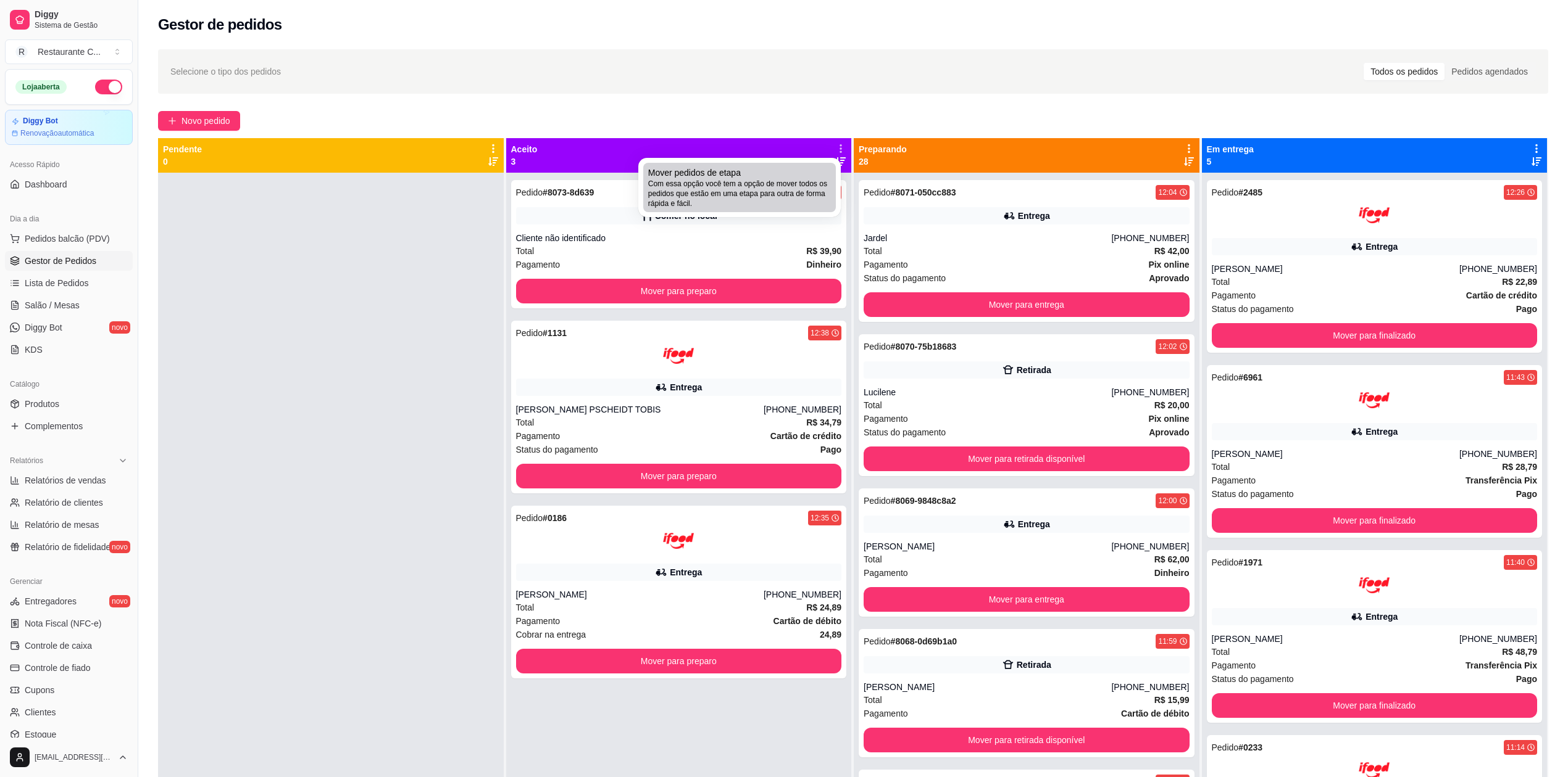
click at [735, 191] on span "Com essa opção você tem a opção de mover todos os pedidos que estão em uma etap…" at bounding box center [739, 193] width 182 height 30
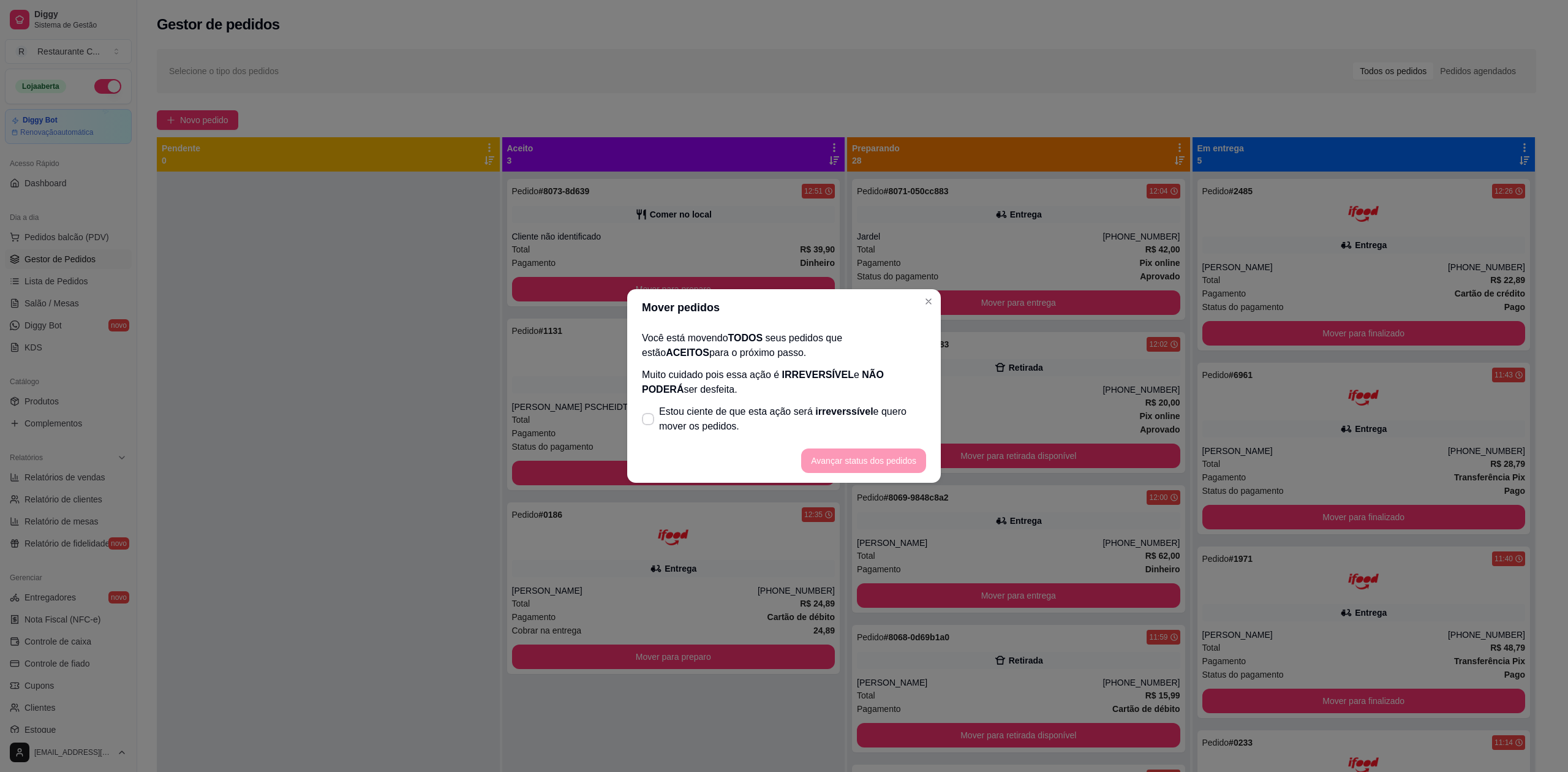
click at [669, 441] on footer "Avançar status dos pedidos" at bounding box center [784, 461] width 314 height 44
click at [733, 425] on span "Estou ciente de que esta ação será irreverssível e quero mover os pedidos." at bounding box center [792, 419] width 267 height 30
click at [649, 425] on input "Estou ciente de que esta ação será irreverssível e quero mover os pedidos." at bounding box center [645, 426] width 8 height 8
checkbox input "true"
click at [853, 462] on button "Avançar status dos pedidos" at bounding box center [863, 461] width 125 height 25
